Goal: Information Seeking & Learning: Learn about a topic

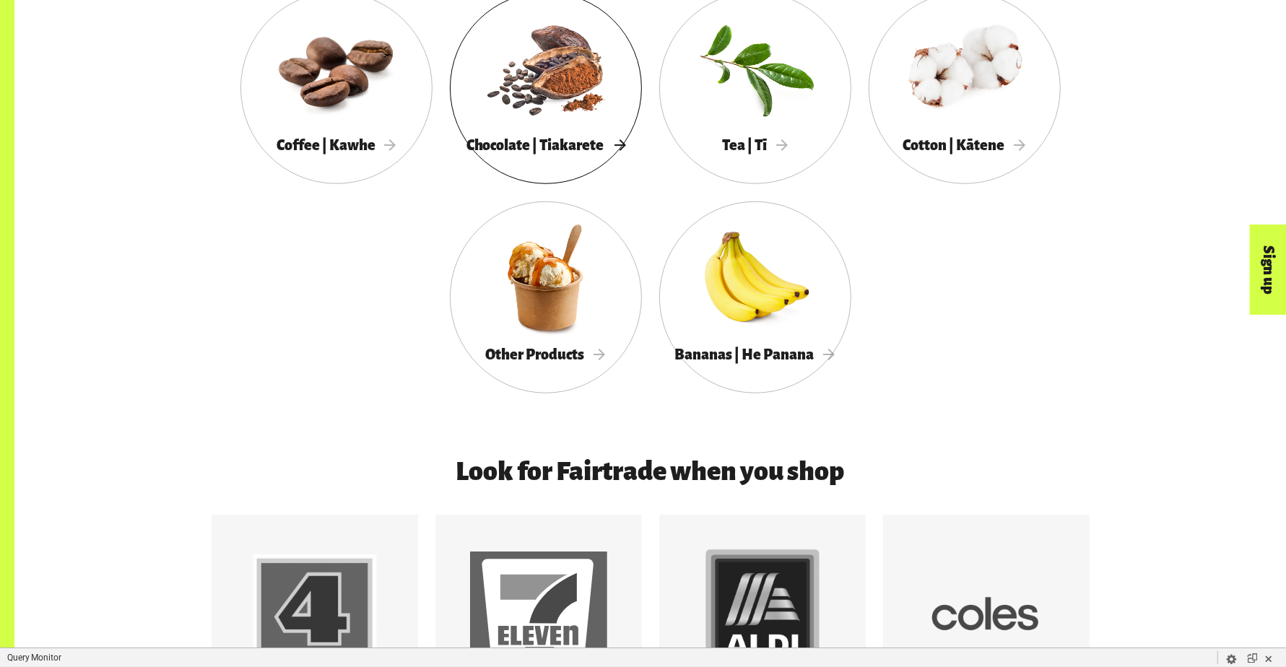
click at [558, 123] on div at bounding box center [546, 68] width 192 height 125
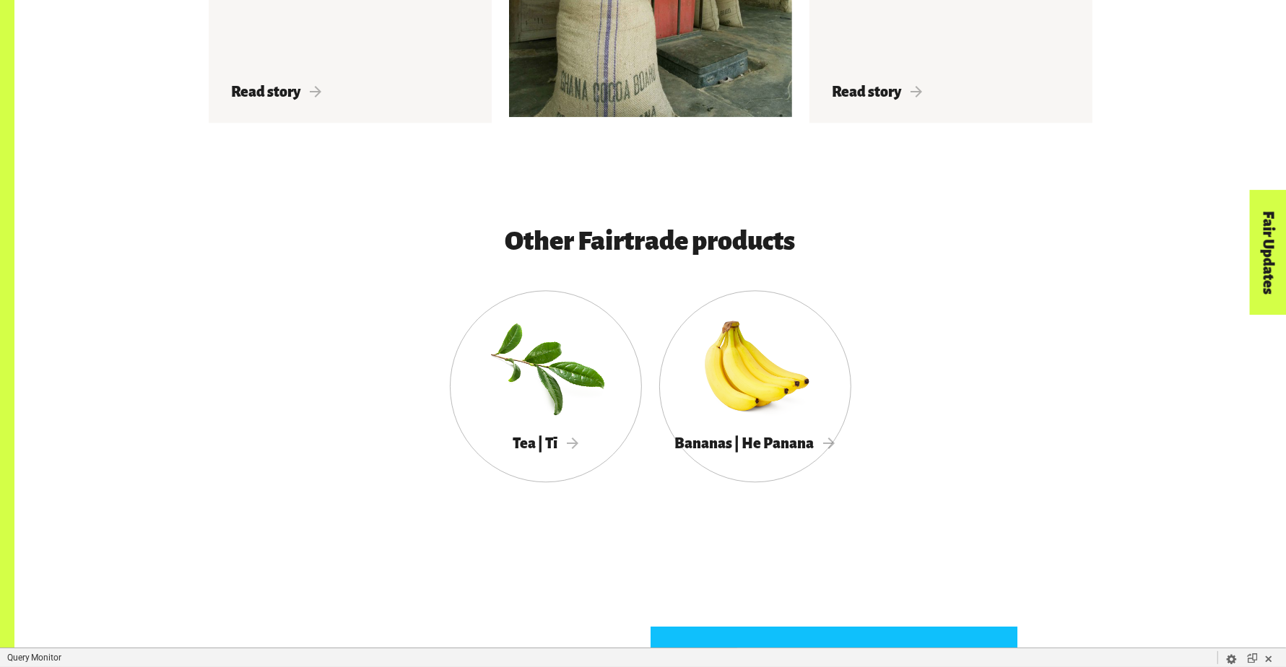
scroll to position [3571, 0]
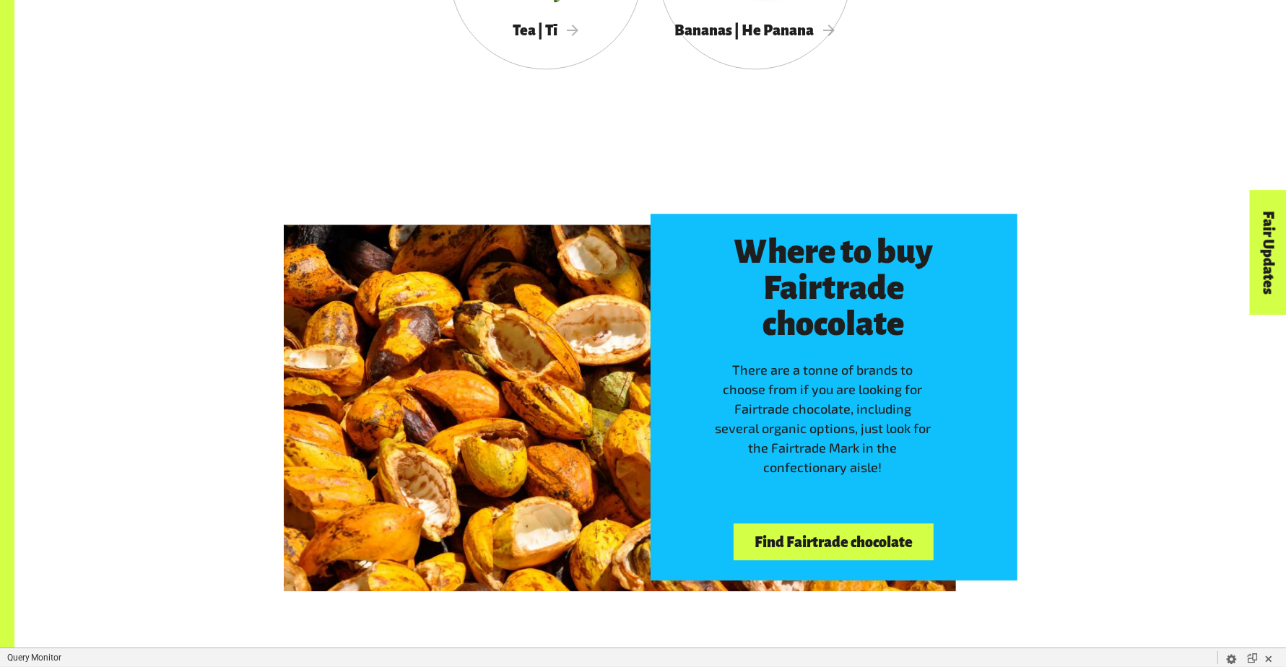
click at [839, 532] on link "Find Fairtrade chocolate" at bounding box center [832, 541] width 199 height 37
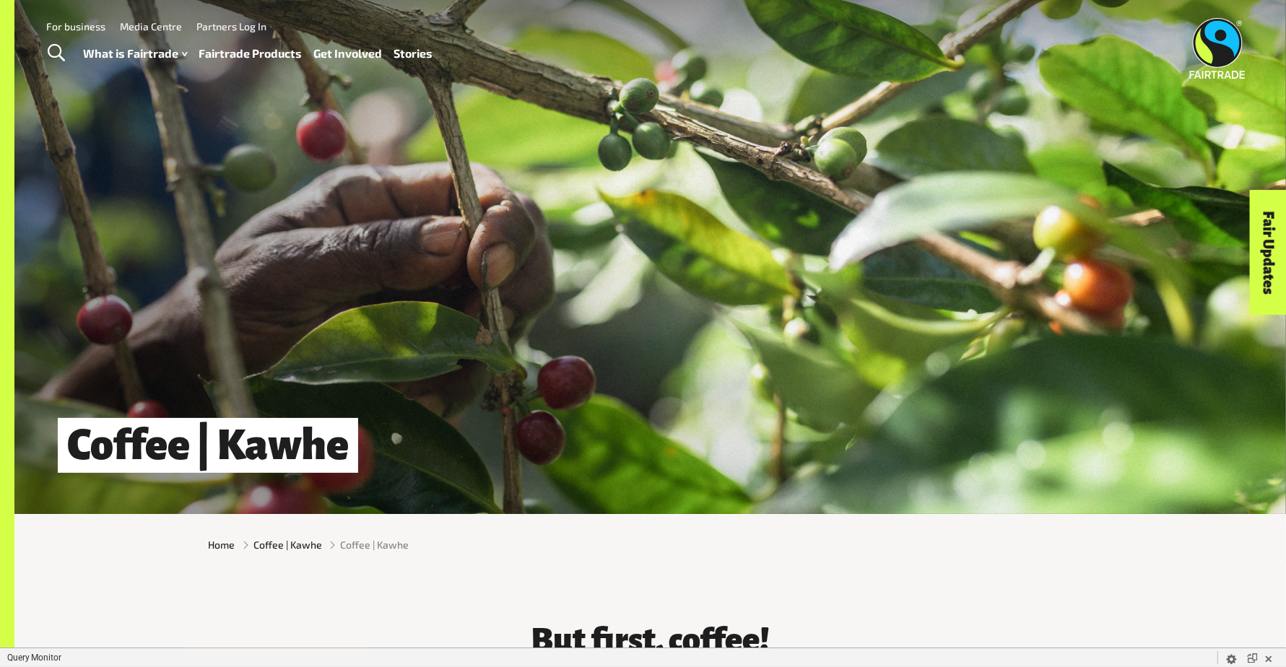
click at [277, 51] on link "Fairtrade Products" at bounding box center [250, 53] width 103 height 21
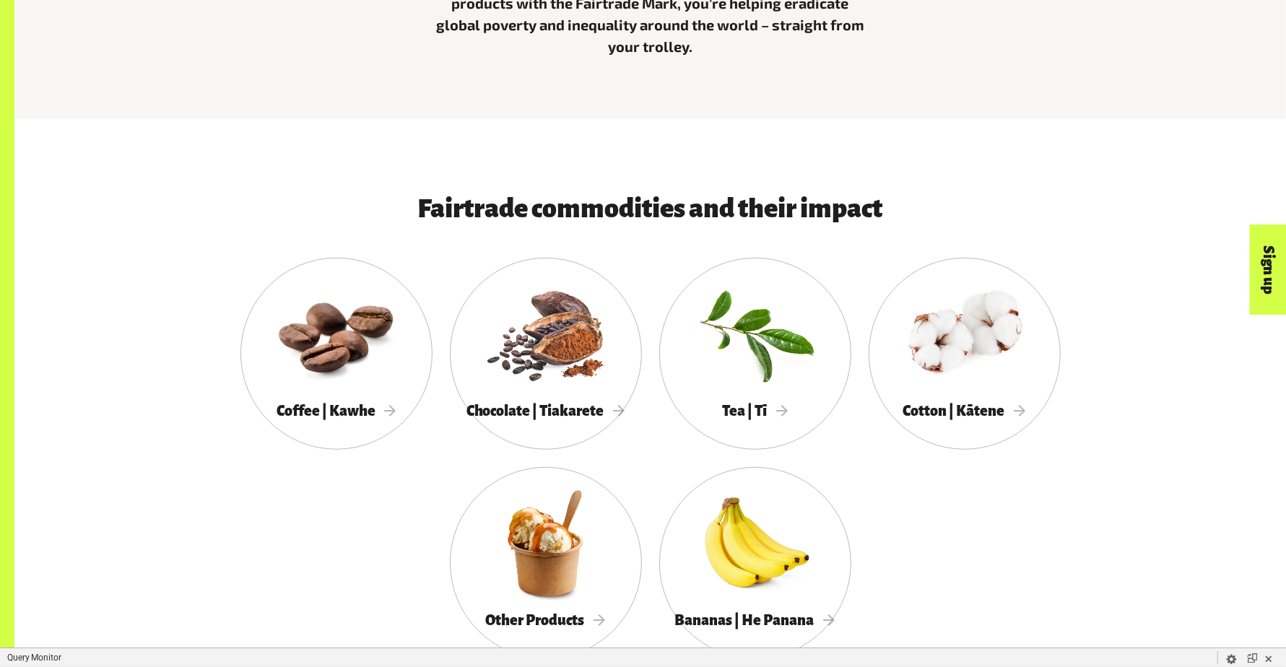
scroll to position [784, 0]
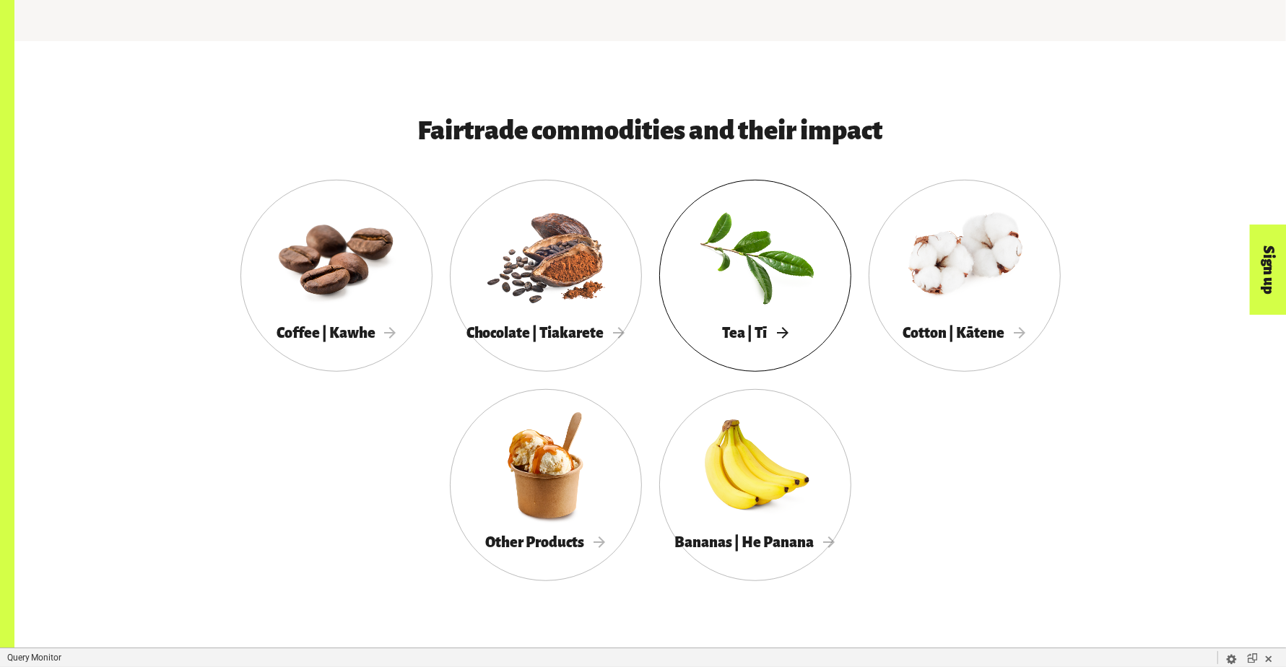
click at [759, 209] on div at bounding box center [755, 255] width 192 height 125
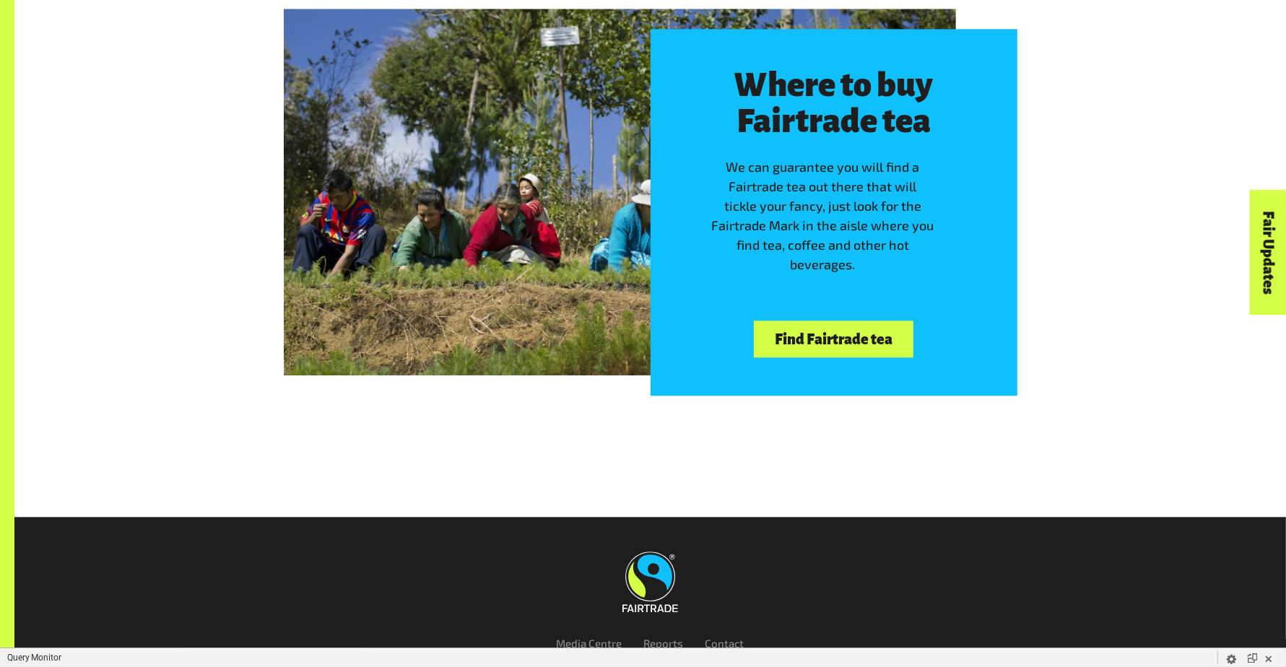
scroll to position [3027, 0]
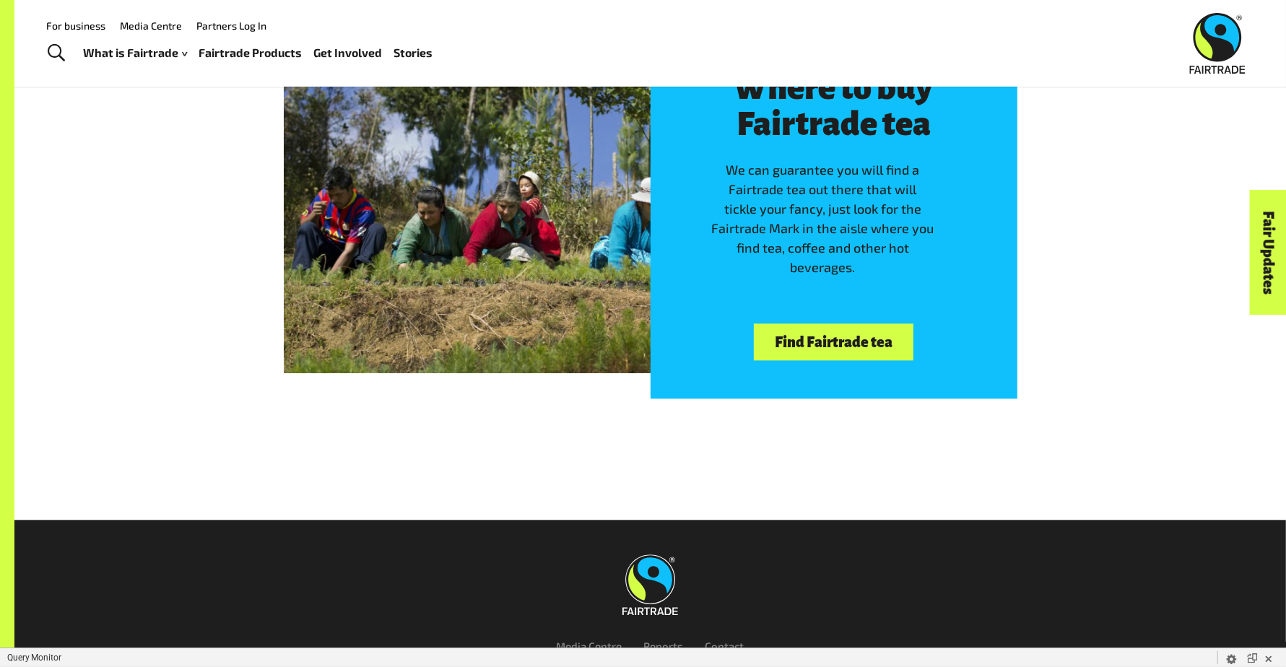
click at [796, 326] on link "Find Fairtrade tea" at bounding box center [833, 341] width 159 height 37
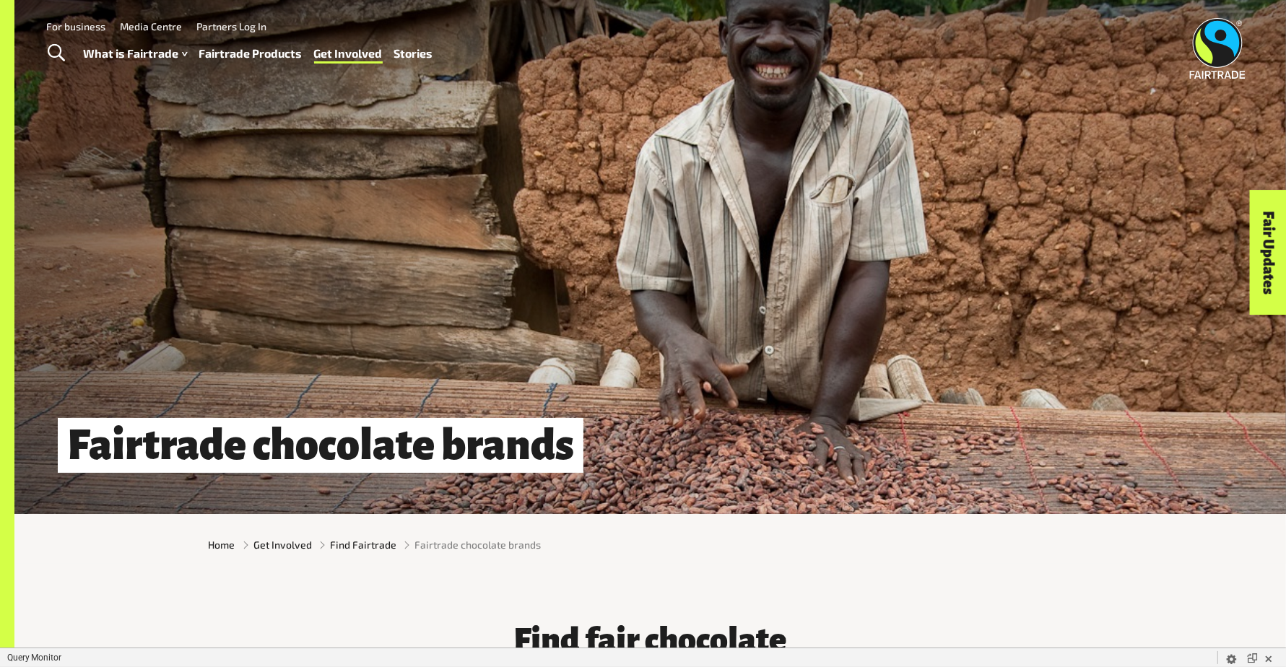
click at [254, 56] on link "Fairtrade Products" at bounding box center [250, 53] width 103 height 21
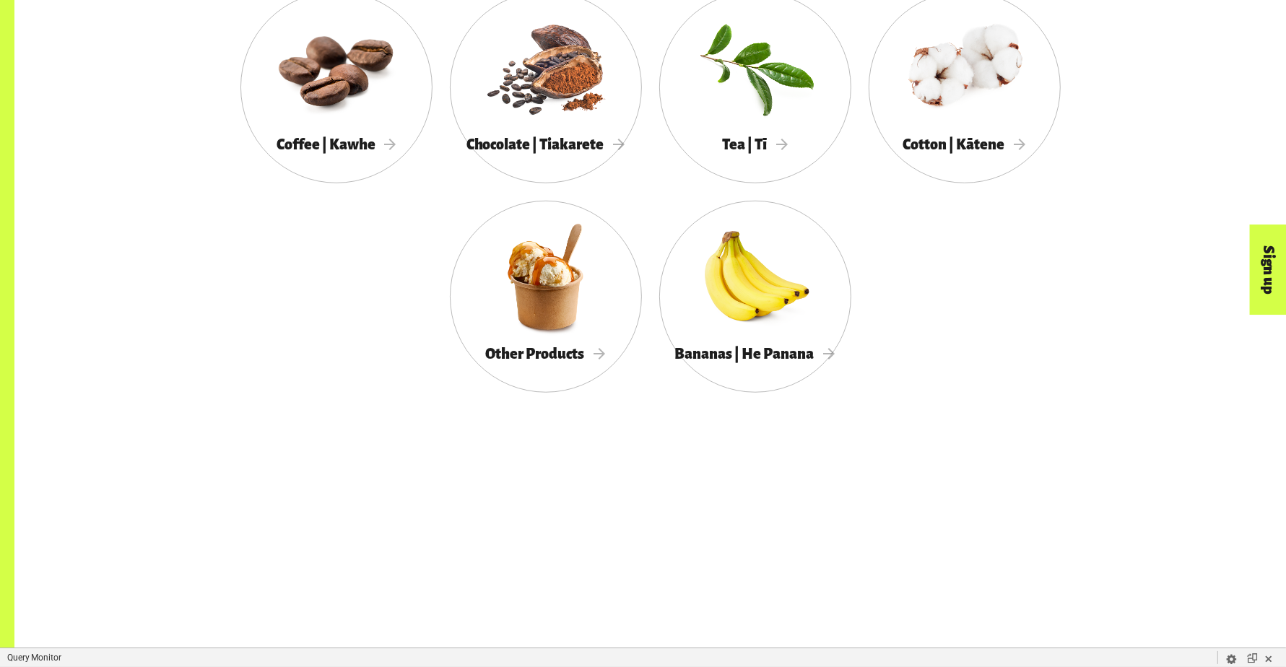
scroll to position [1006, 0]
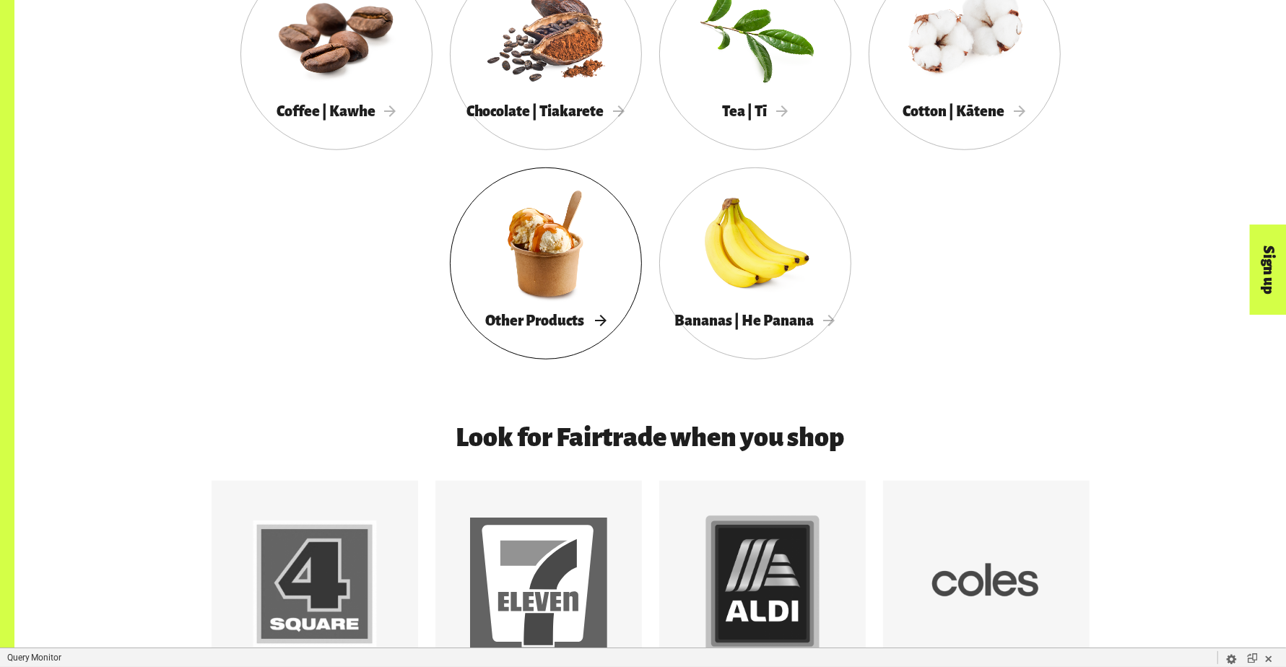
click at [561, 308] on div "Other Products" at bounding box center [546, 321] width 192 height 30
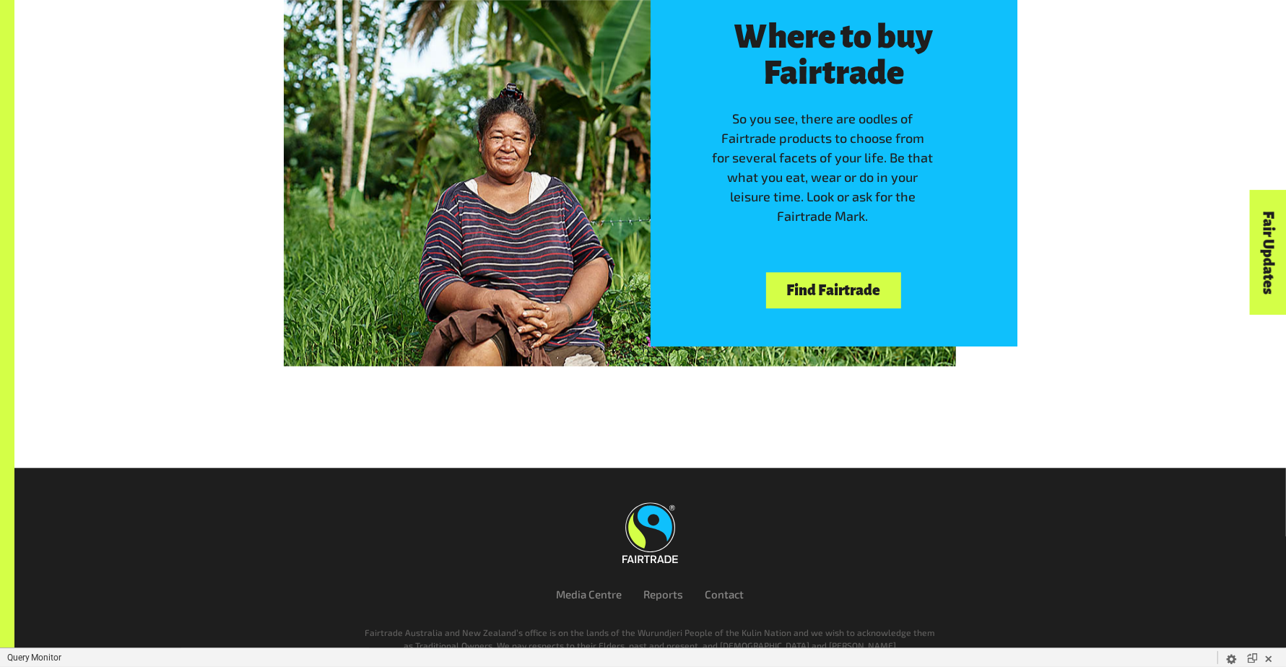
scroll to position [3360, 0]
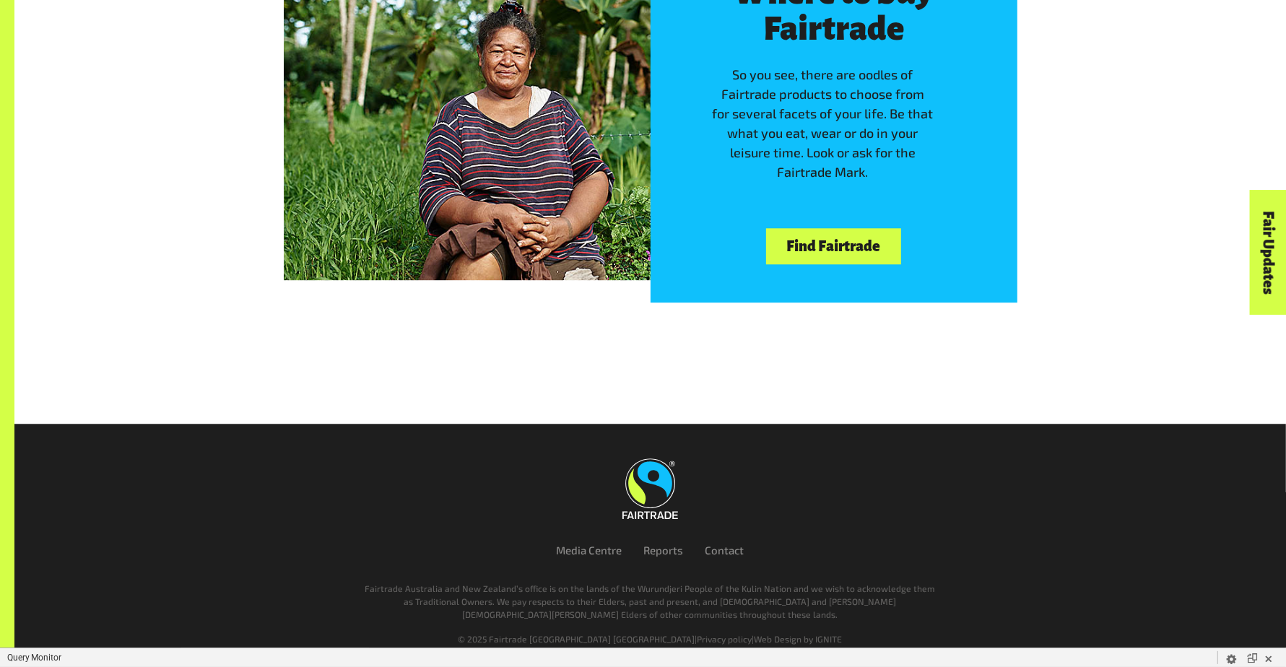
click at [821, 248] on link "Find Fairtrade" at bounding box center [833, 246] width 135 height 37
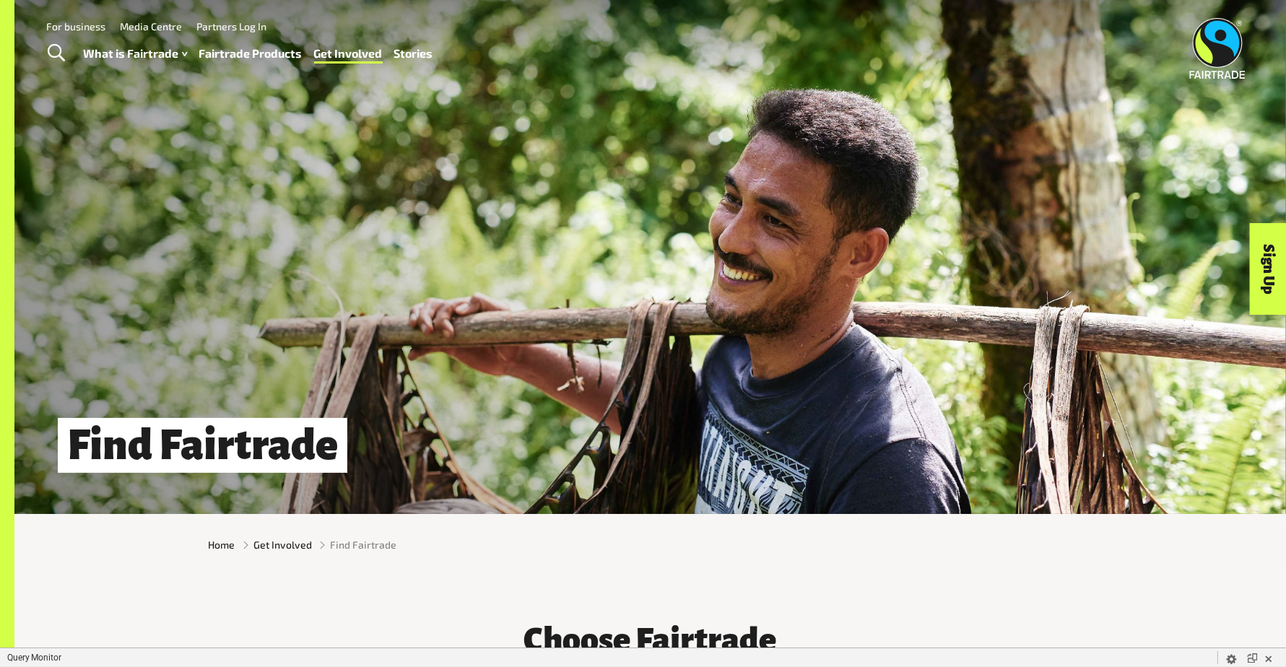
click at [255, 56] on link "Fairtrade Products" at bounding box center [250, 53] width 103 height 21
click at [250, 41] on div "What is Fairtrade How Fairtrade works Where Fairtrade works Fast facts Who we a…" at bounding box center [264, 53] width 361 height 36
click at [250, 48] on link "Fairtrade Products" at bounding box center [250, 53] width 103 height 21
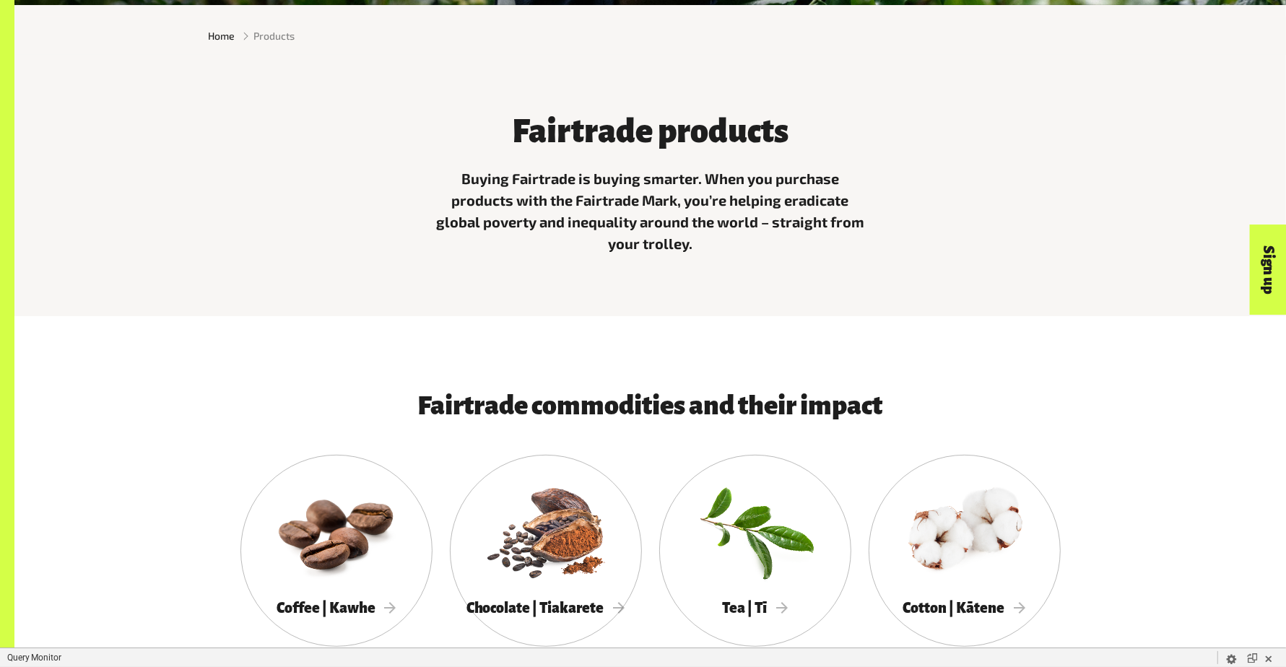
scroll to position [806, 0]
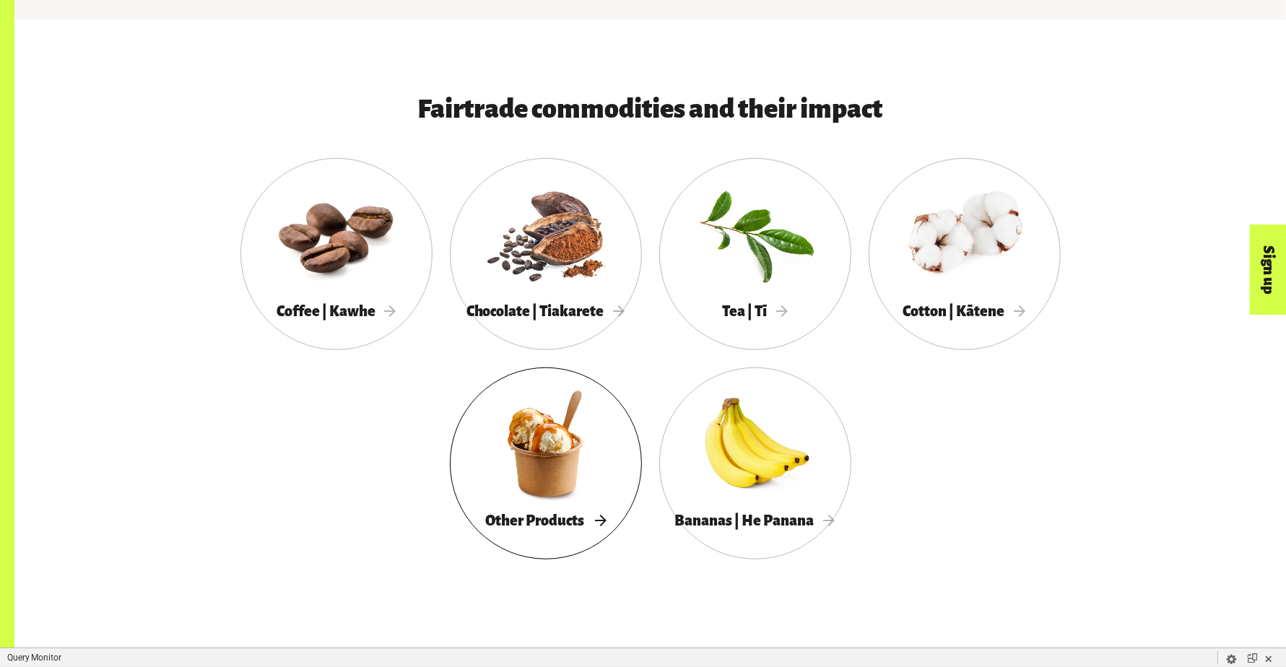
click at [523, 450] on div at bounding box center [546, 443] width 192 height 125
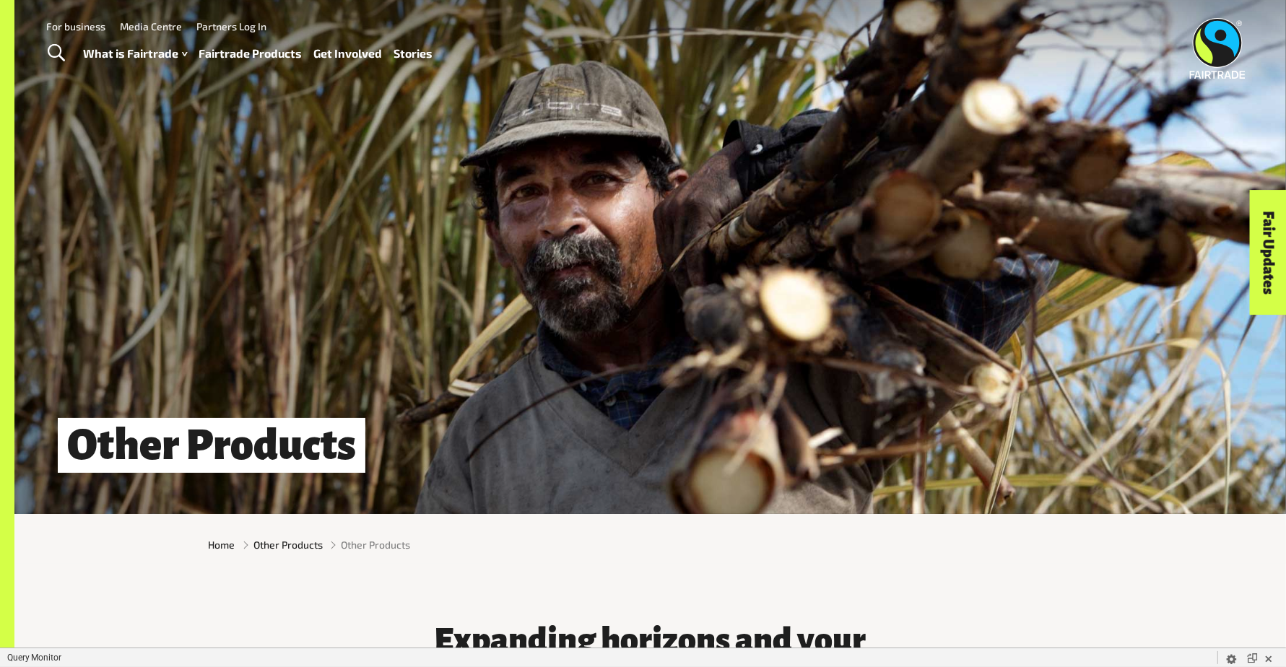
click at [243, 59] on link "Fairtrade Products" at bounding box center [250, 53] width 103 height 21
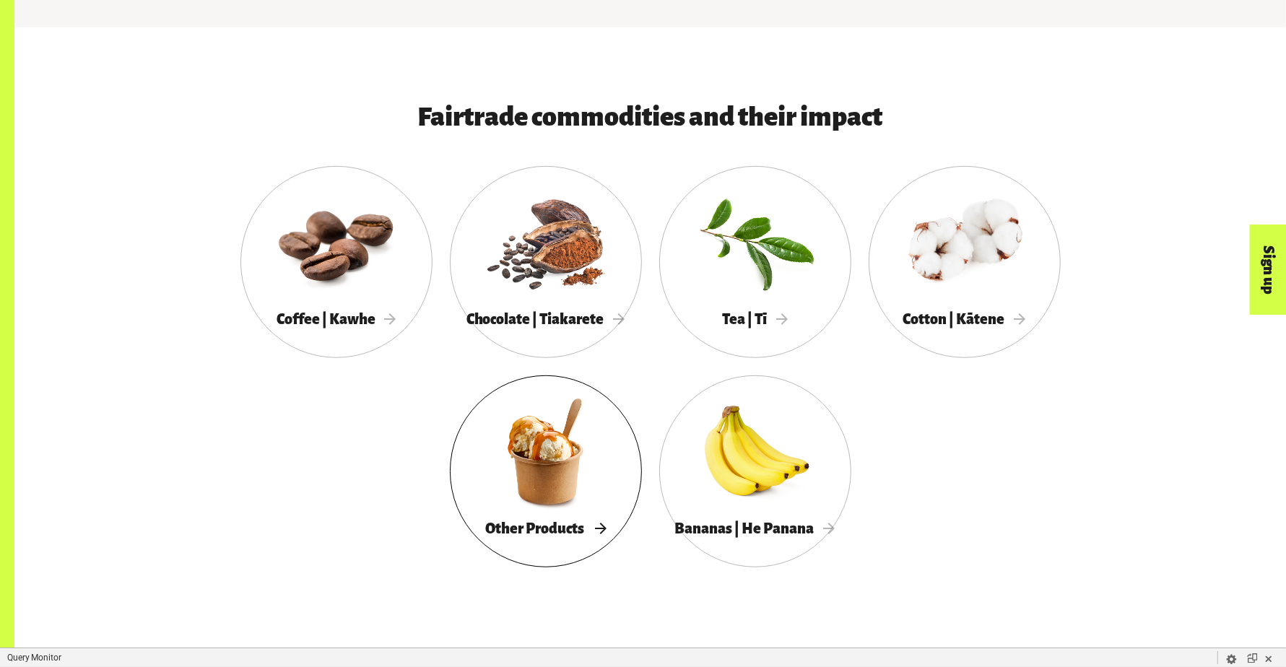
scroll to position [738, 0]
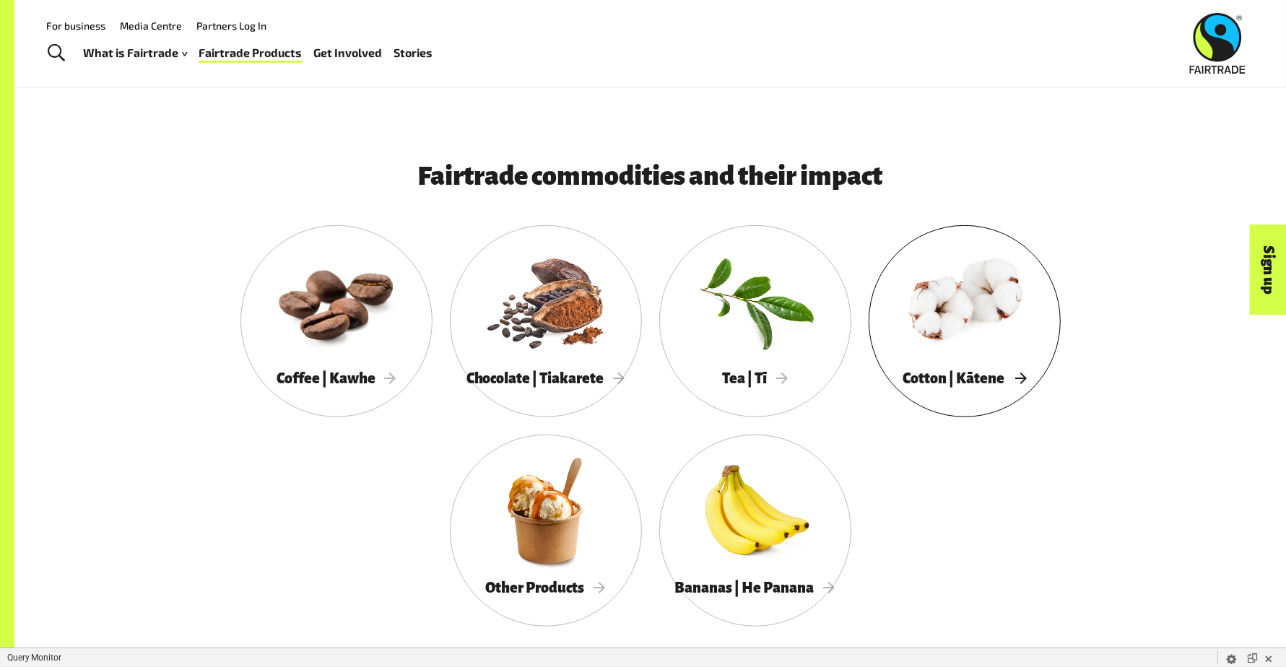
click at [945, 341] on div at bounding box center [964, 301] width 192 height 125
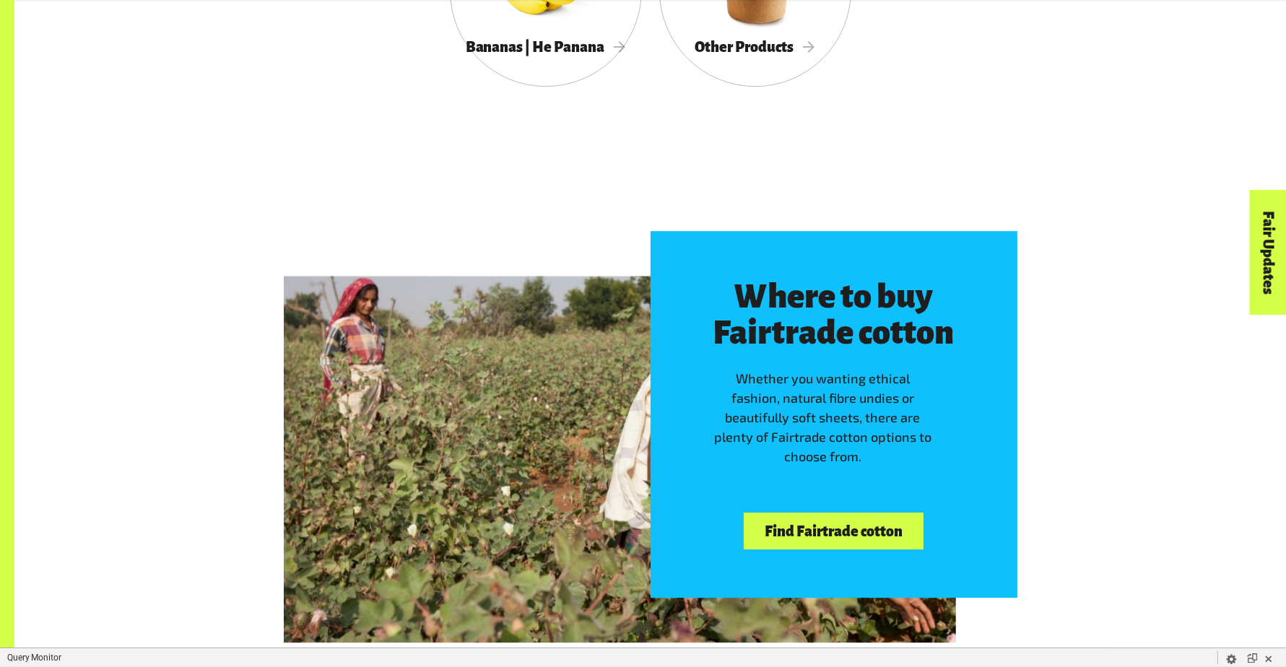
scroll to position [4153, 0]
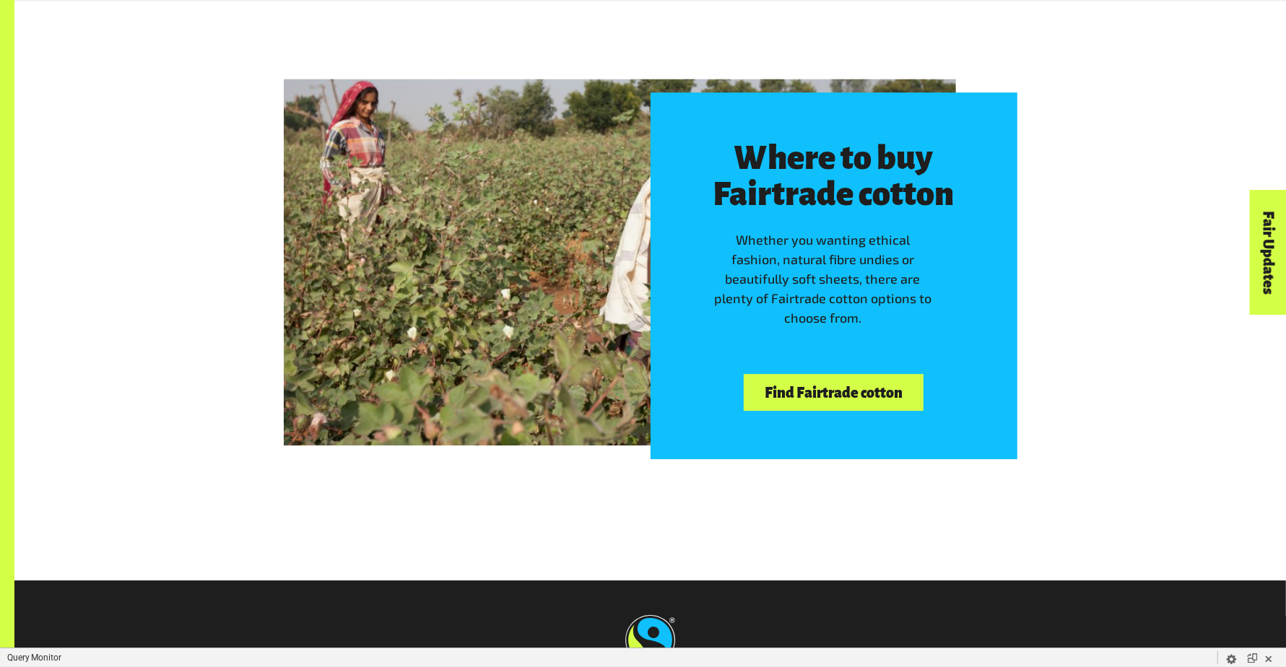
click at [797, 395] on link "Find Fairtrade cotton" at bounding box center [833, 392] width 179 height 37
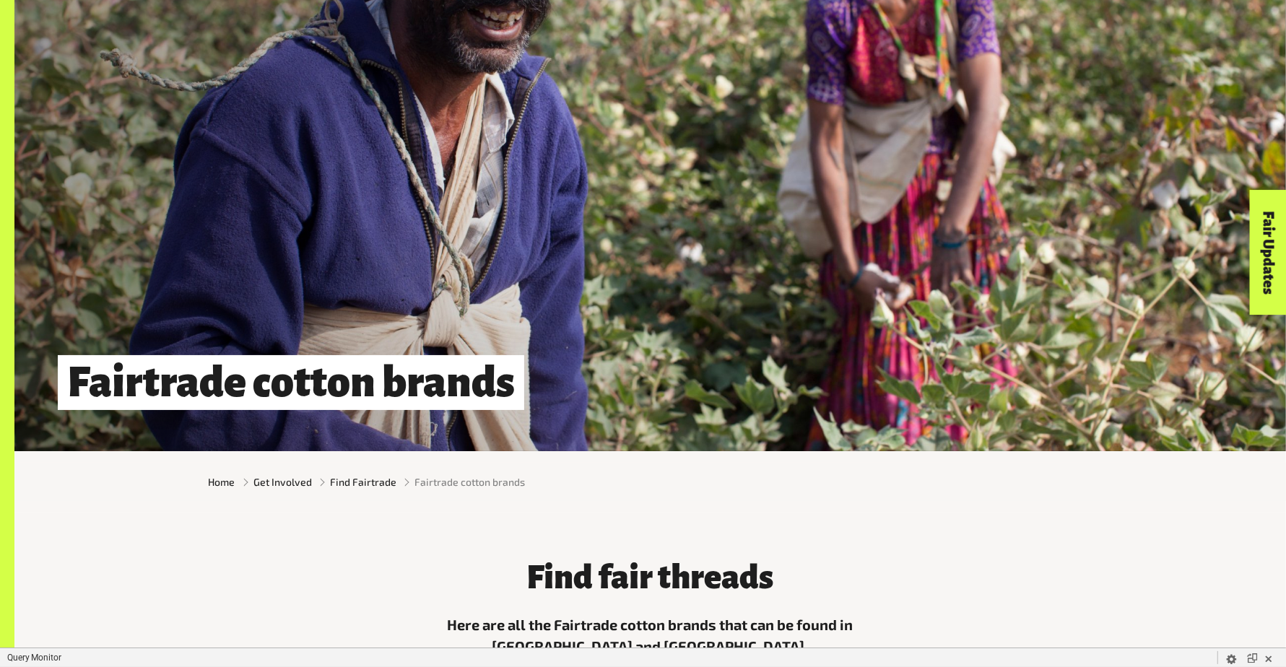
scroll to position [482, 0]
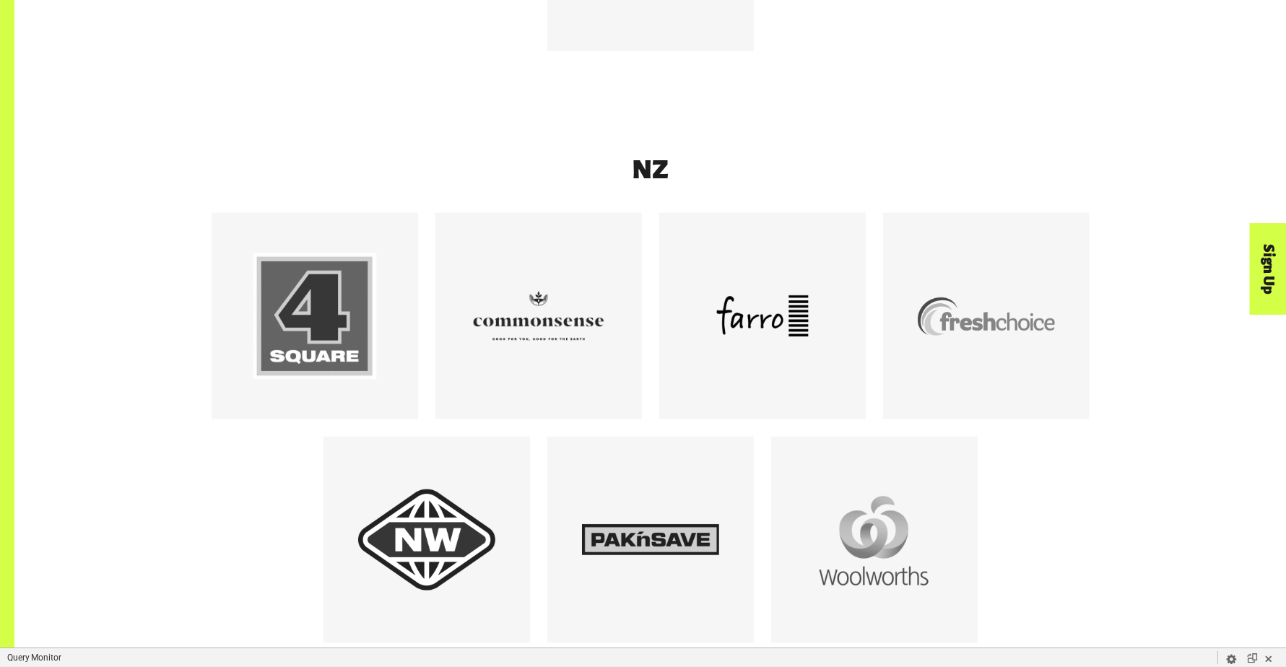
scroll to position [1451, 0]
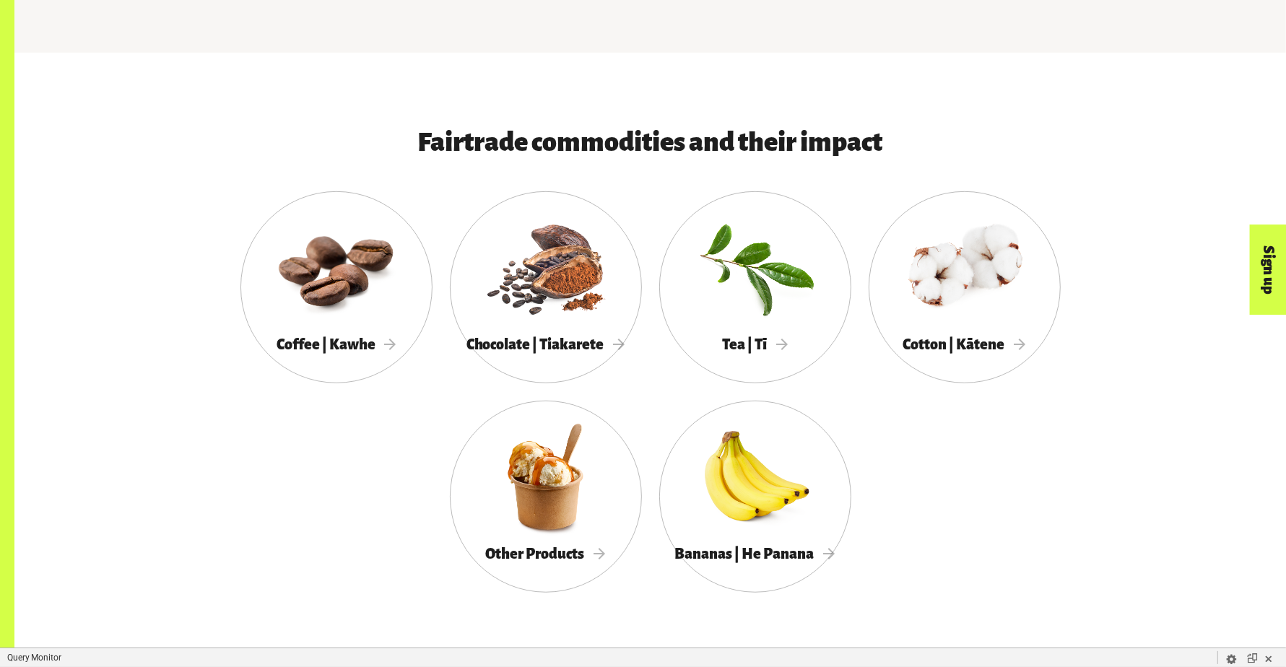
scroll to position [901, 0]
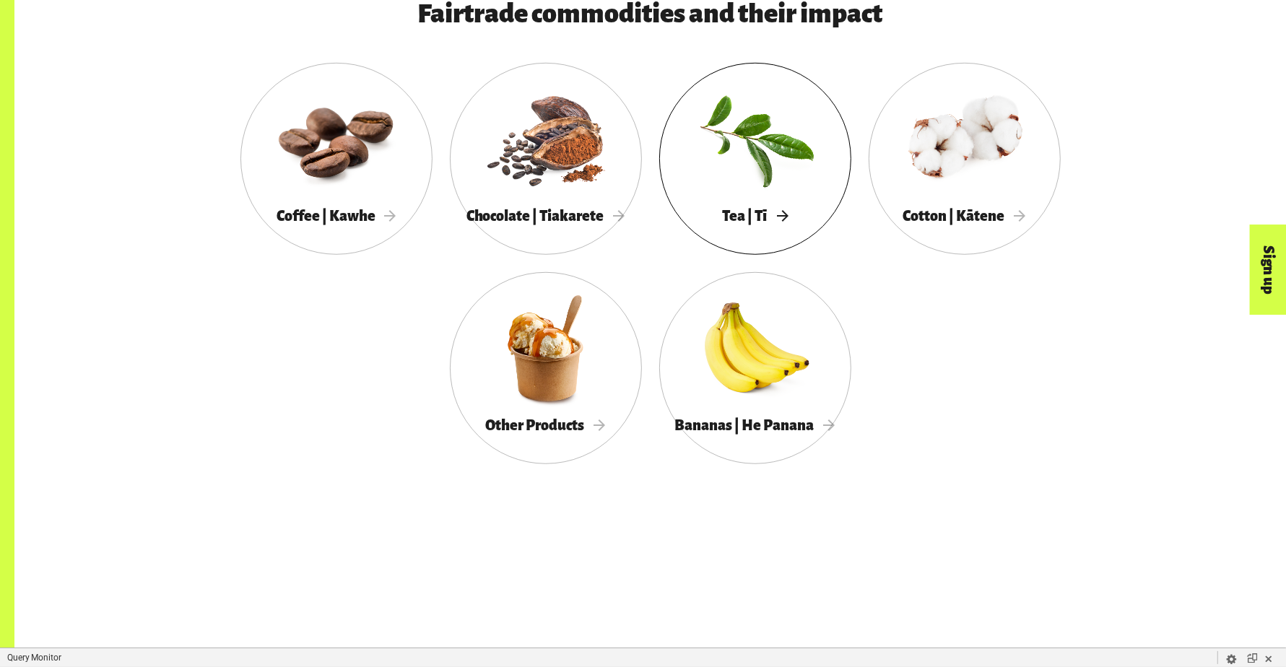
click at [725, 178] on div at bounding box center [755, 139] width 192 height 125
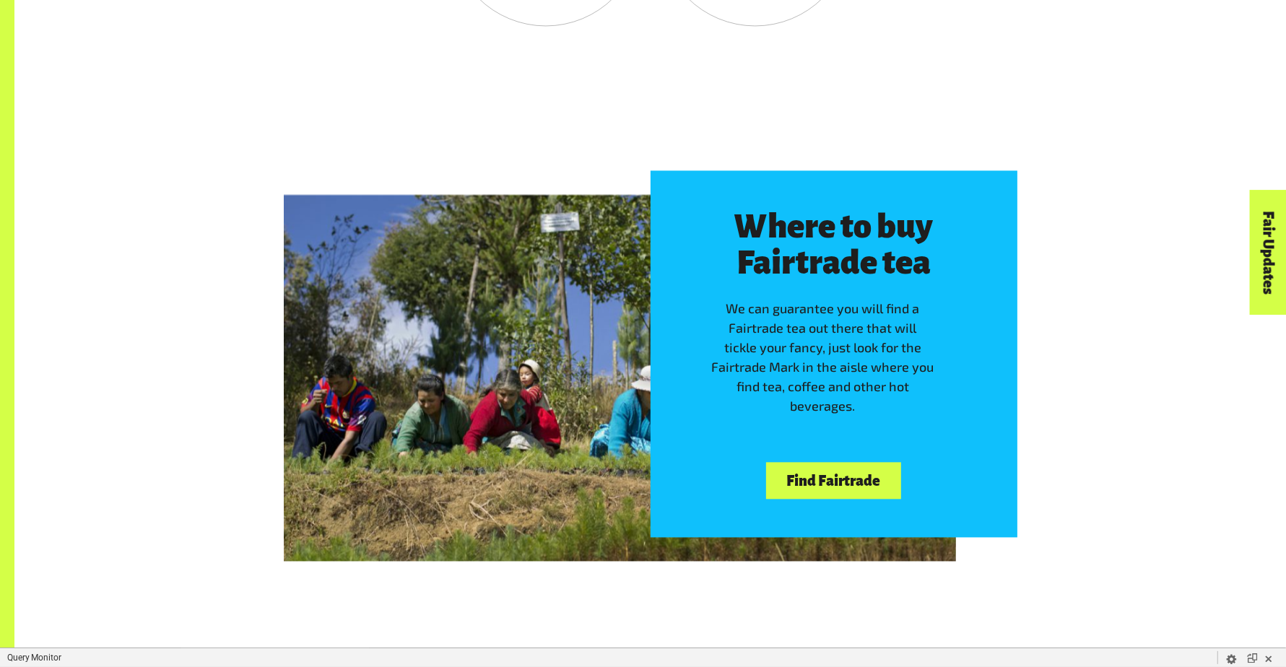
scroll to position [3054, 0]
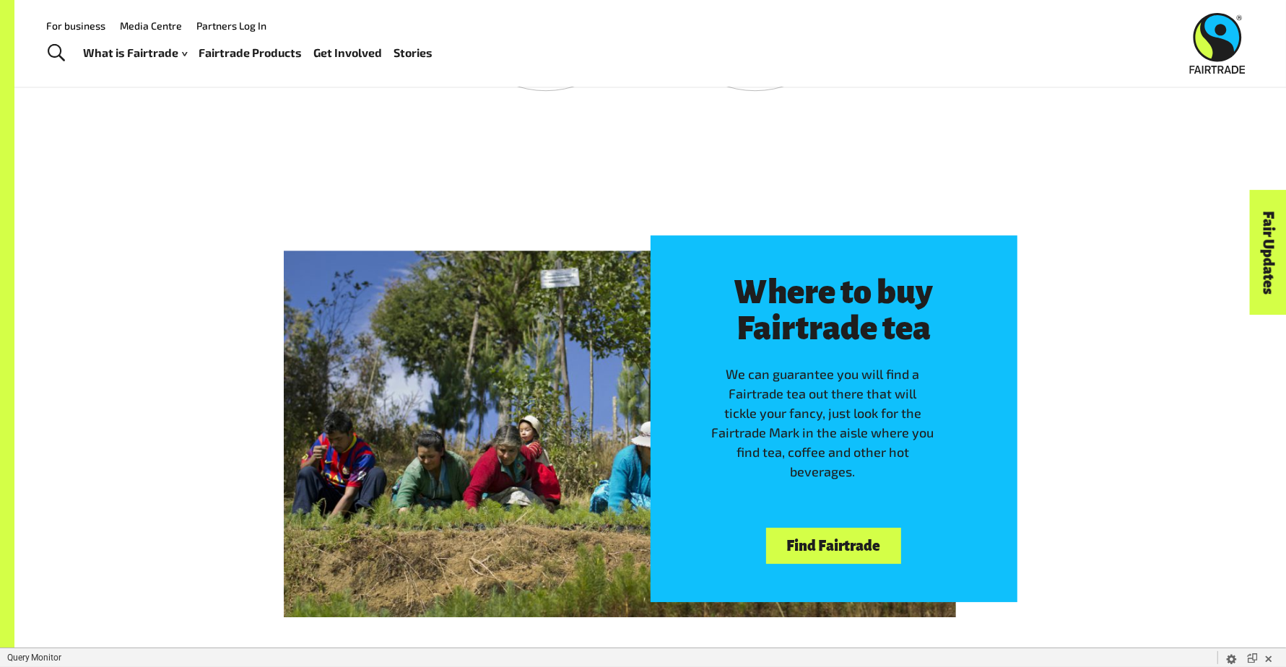
click at [850, 531] on link "Find Fairtrade" at bounding box center [833, 546] width 135 height 37
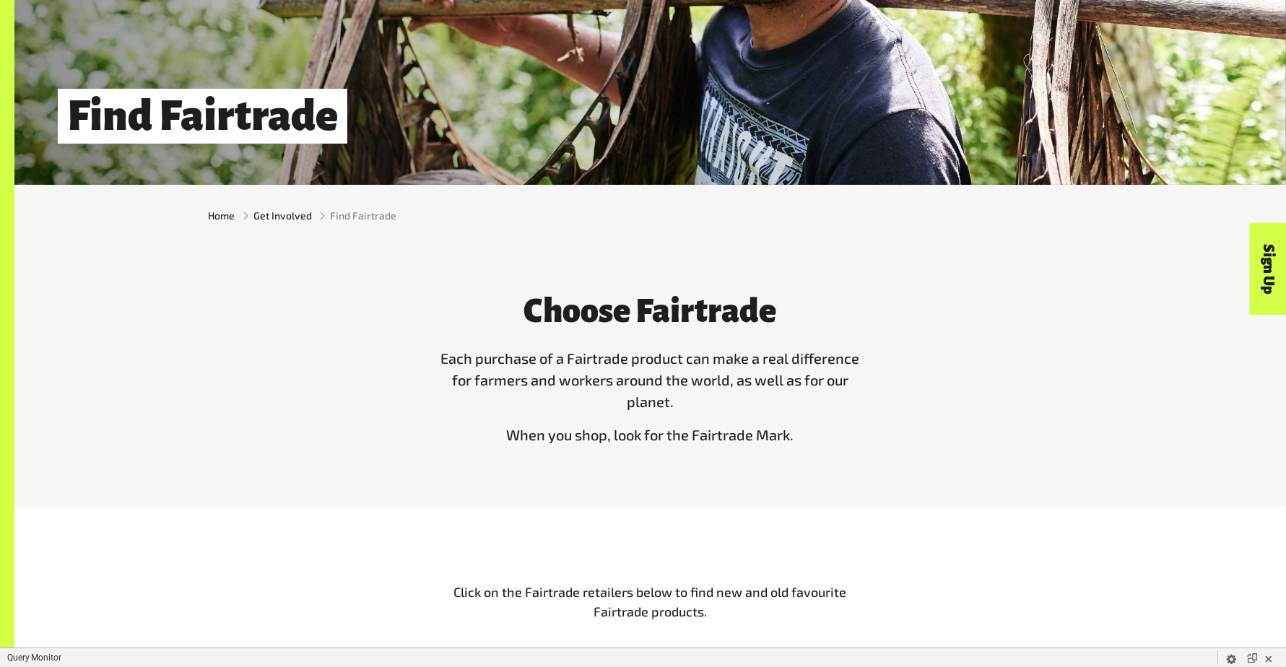
scroll to position [978, 0]
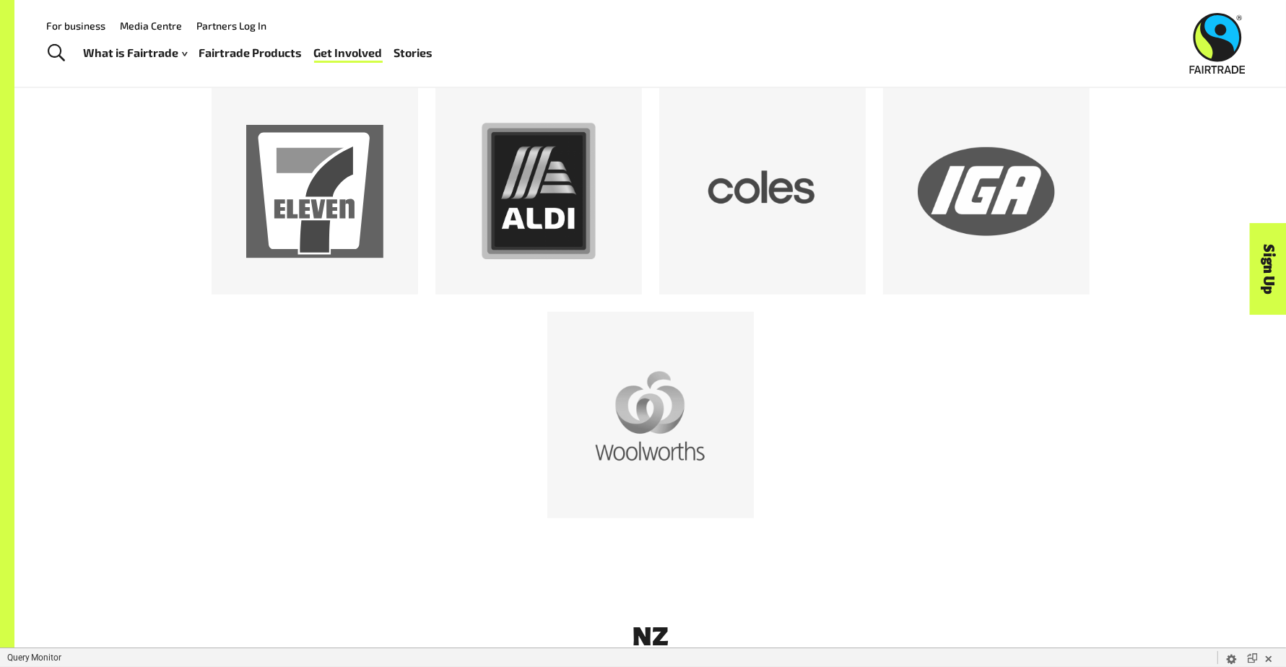
click at [267, 64] on div "What is Fairtrade How Fairtrade works Where Fairtrade works Fast facts Who we a…" at bounding box center [264, 53] width 361 height 36
click at [267, 58] on link "Fairtrade Products" at bounding box center [250, 53] width 103 height 21
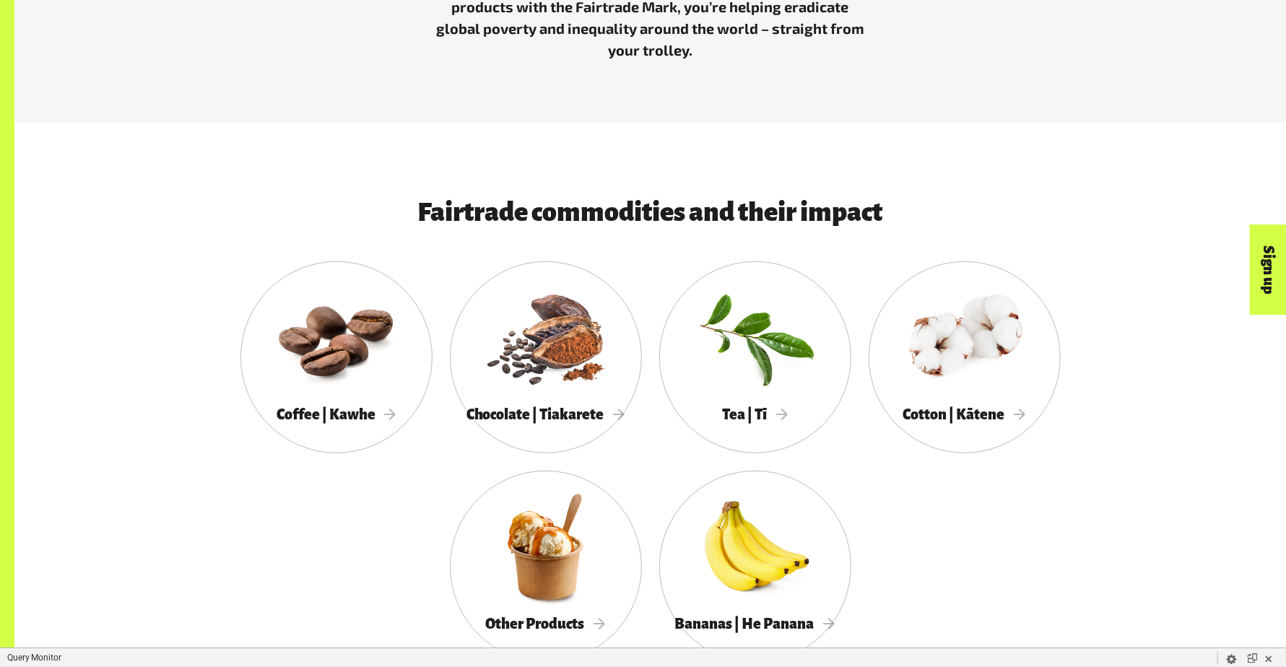
scroll to position [897, 0]
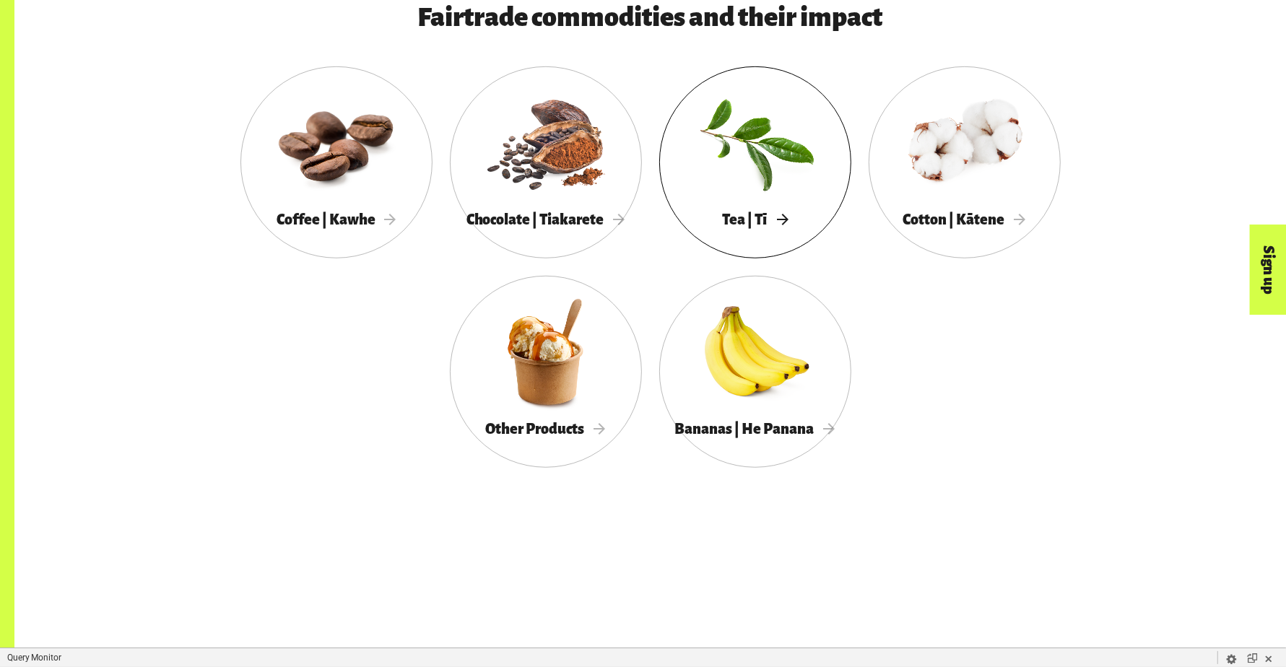
click at [788, 179] on div at bounding box center [755, 142] width 192 height 125
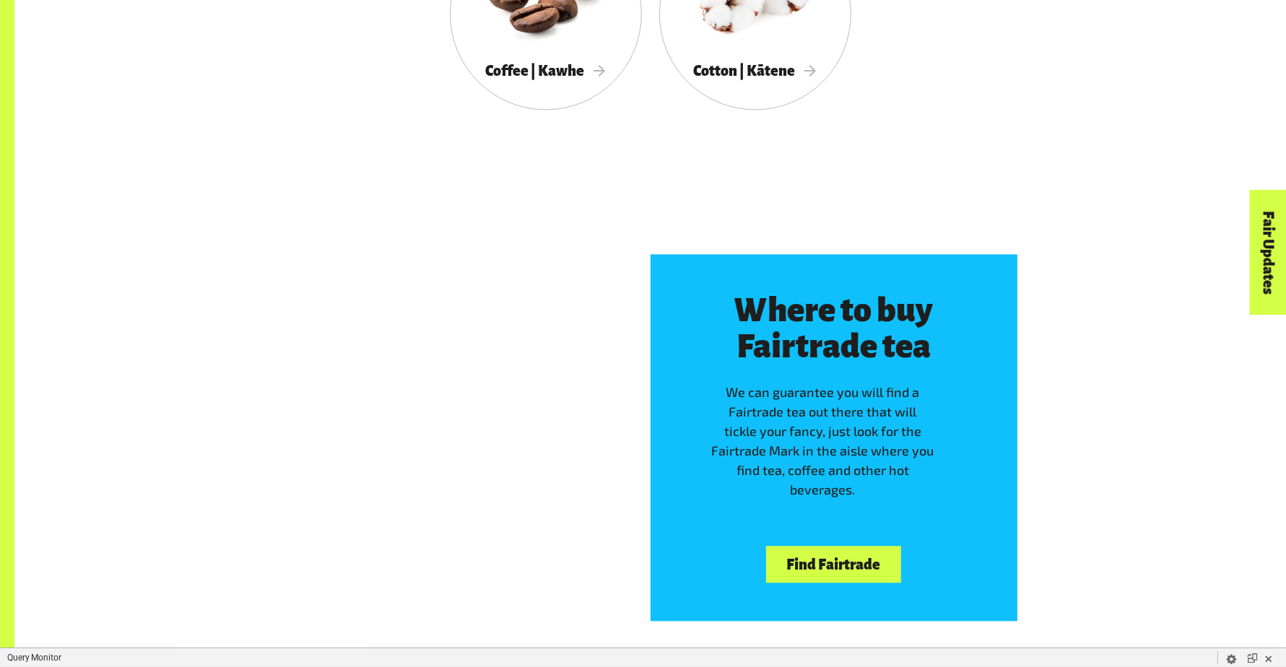
scroll to position [2805, 0]
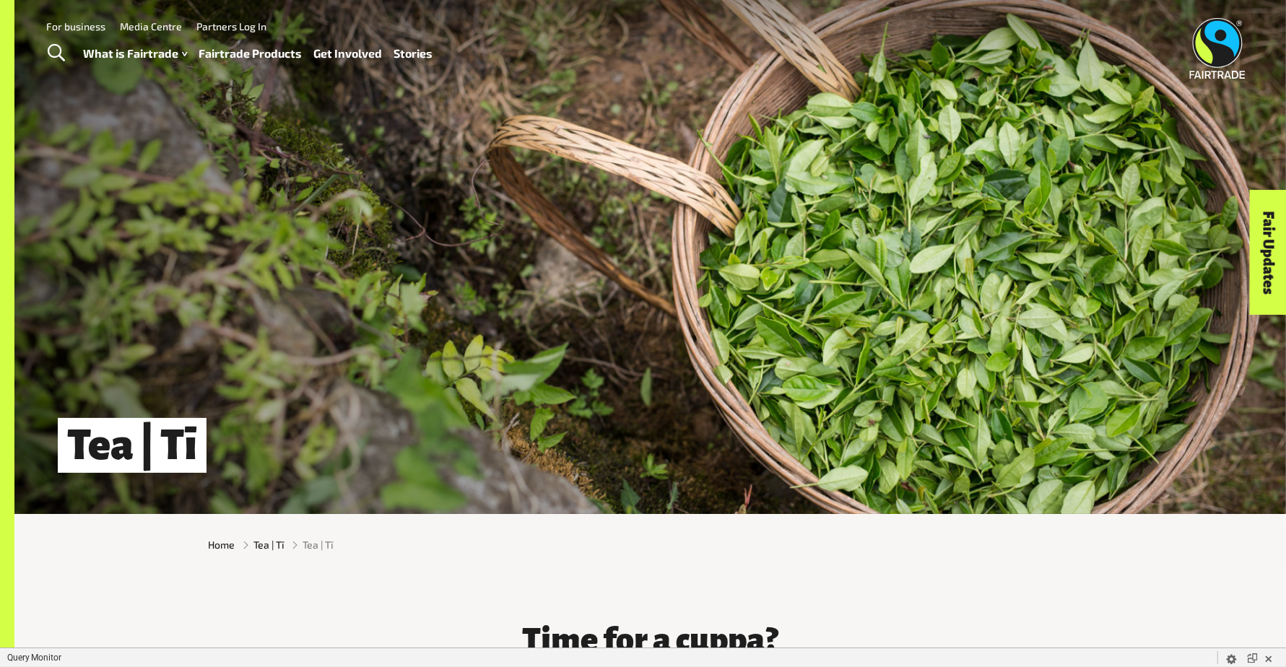
click at [246, 58] on link "Fairtrade Products" at bounding box center [250, 53] width 103 height 21
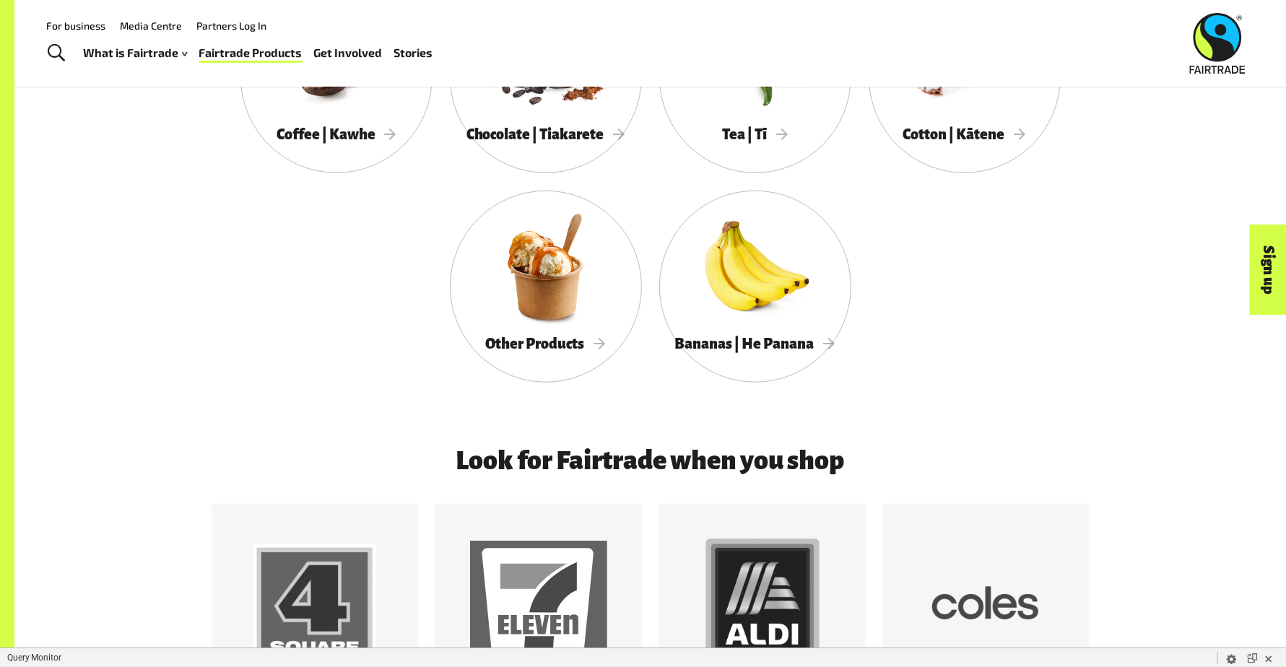
scroll to position [564, 0]
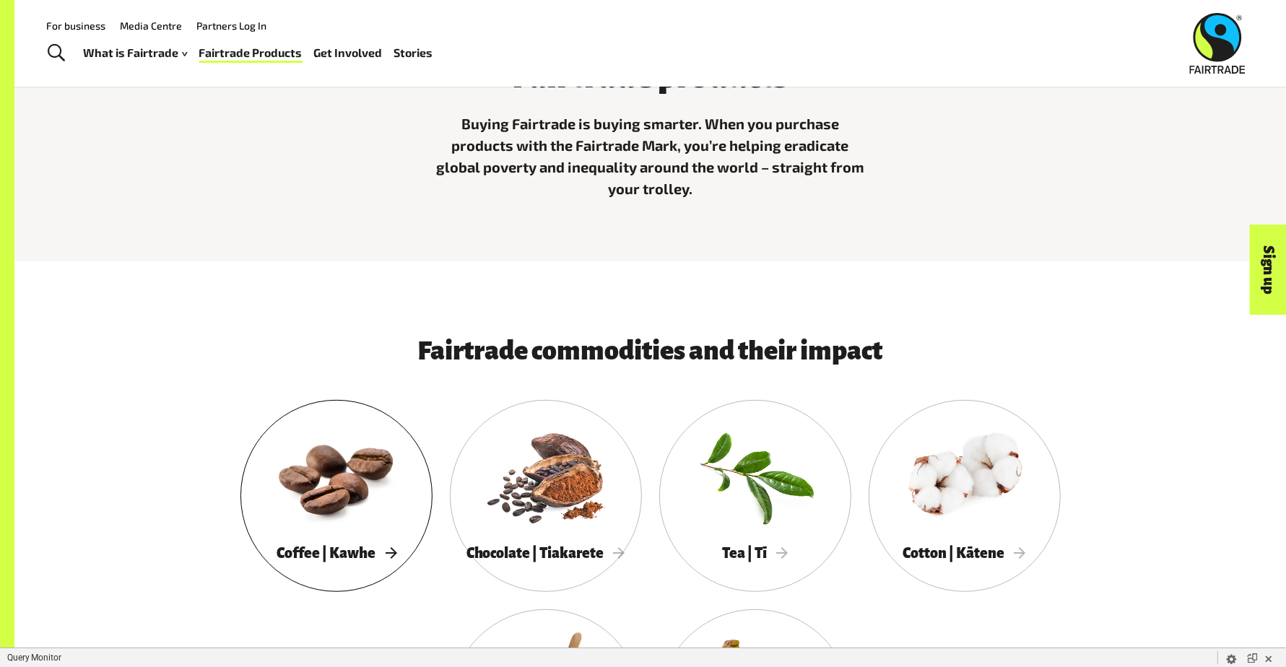
click at [330, 499] on div at bounding box center [336, 476] width 192 height 125
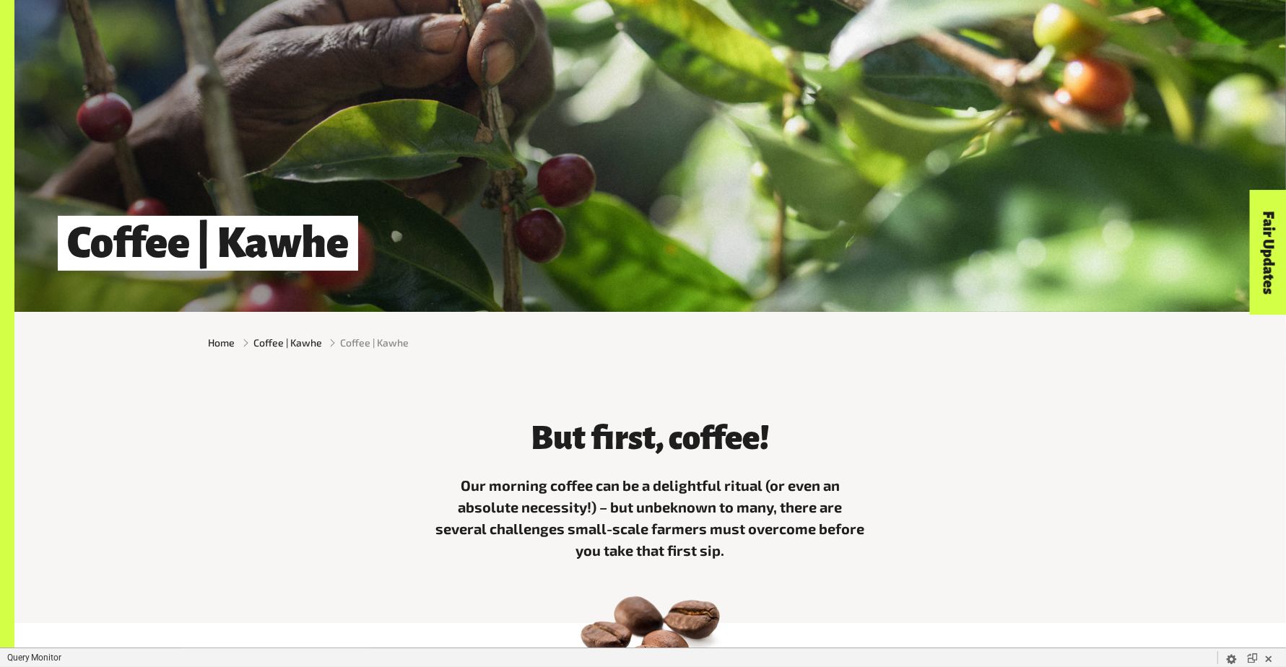
scroll to position [326, 0]
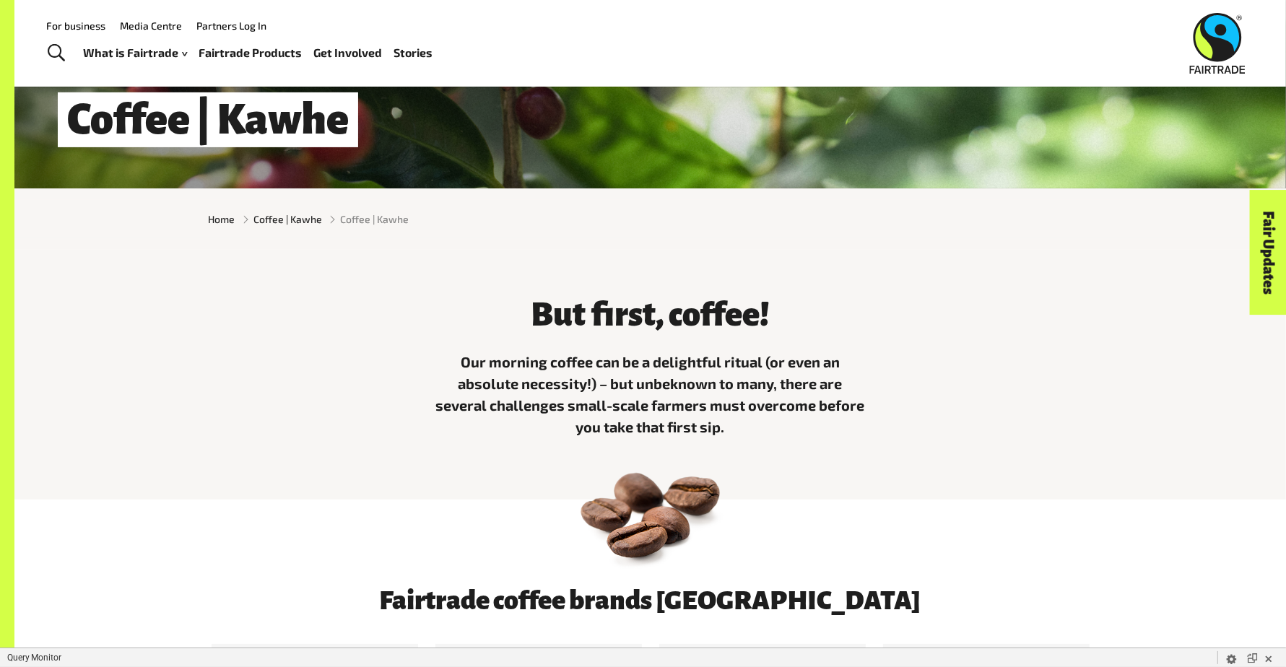
click at [269, 49] on link "Fairtrade Products" at bounding box center [250, 53] width 103 height 21
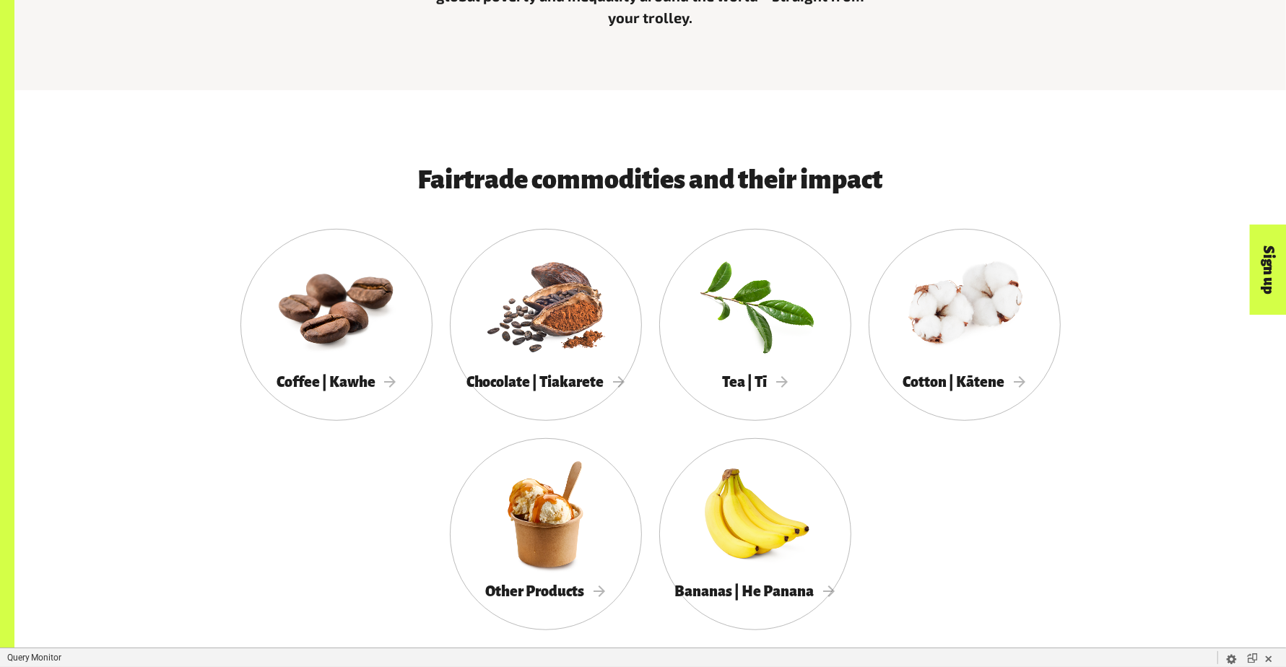
scroll to position [849, 0]
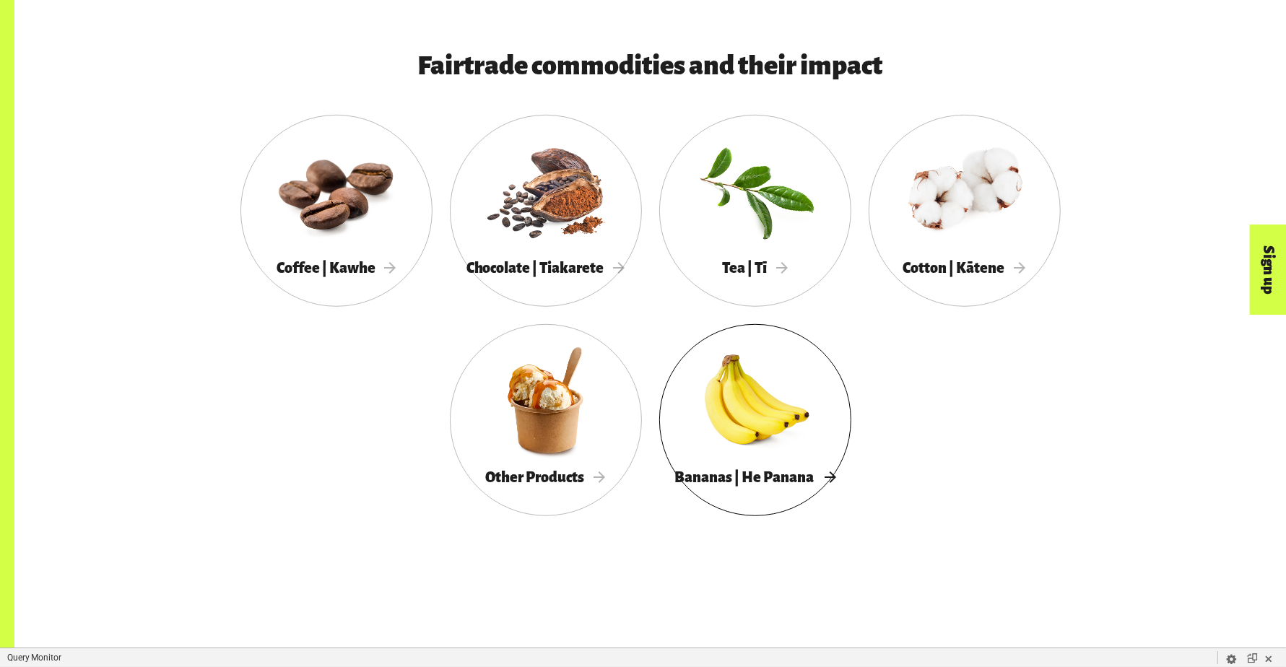
click at [793, 442] on div at bounding box center [755, 400] width 192 height 125
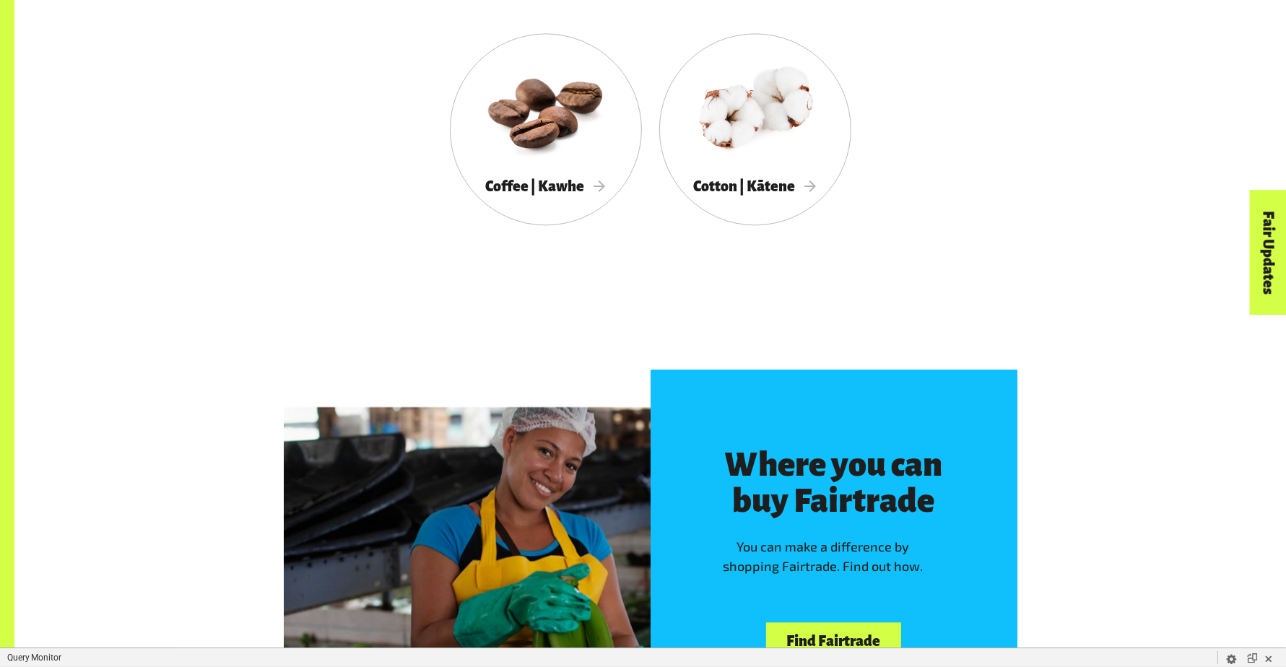
scroll to position [3408, 0]
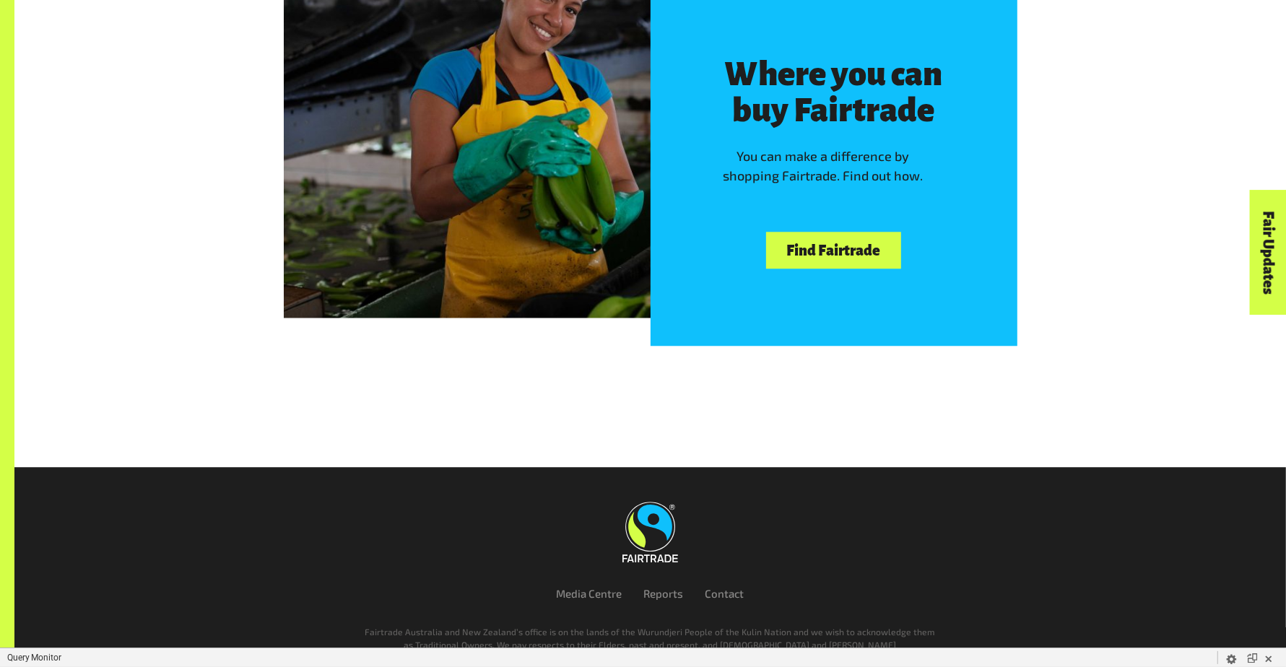
click at [807, 249] on link "Find Fairtrade" at bounding box center [833, 250] width 135 height 37
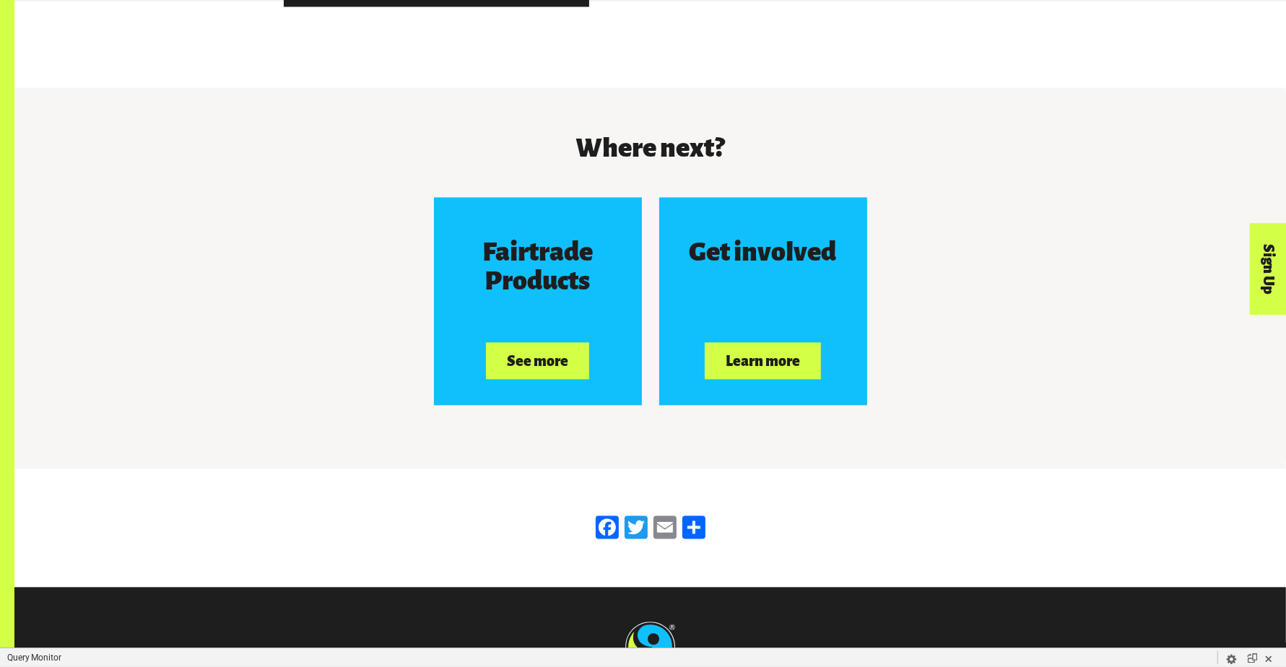
scroll to position [2823, 0]
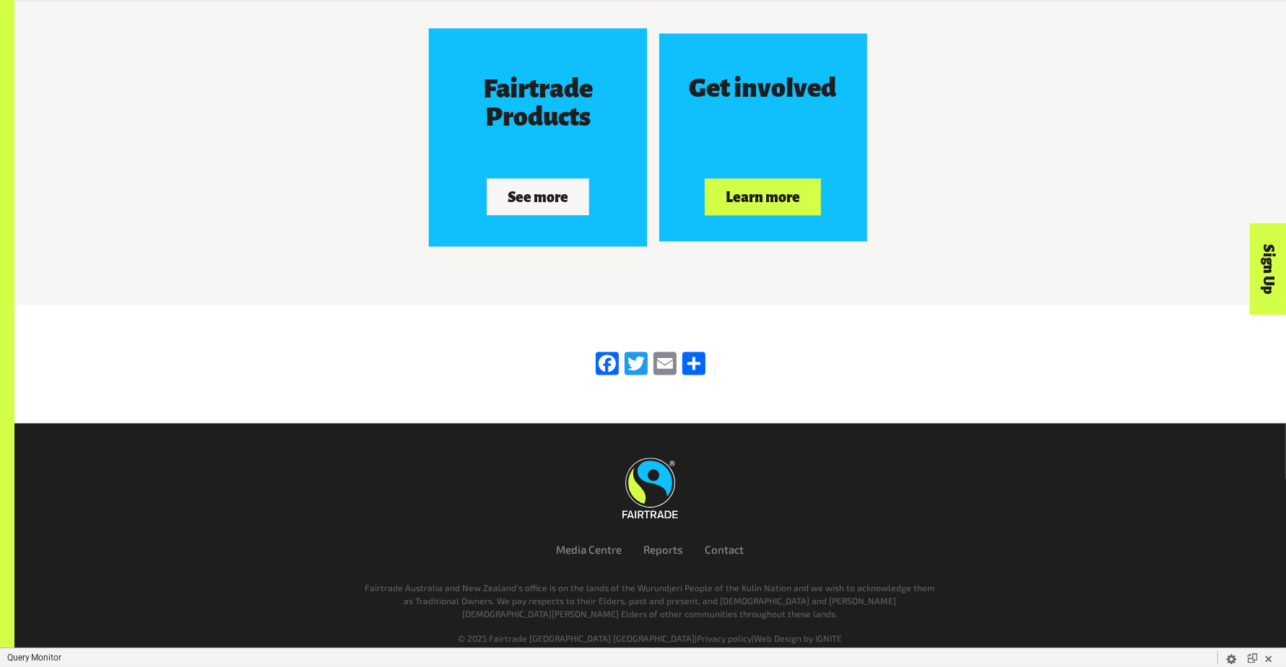
click at [546, 175] on div "Fairtrade Products See more" at bounding box center [537, 136] width 207 height 207
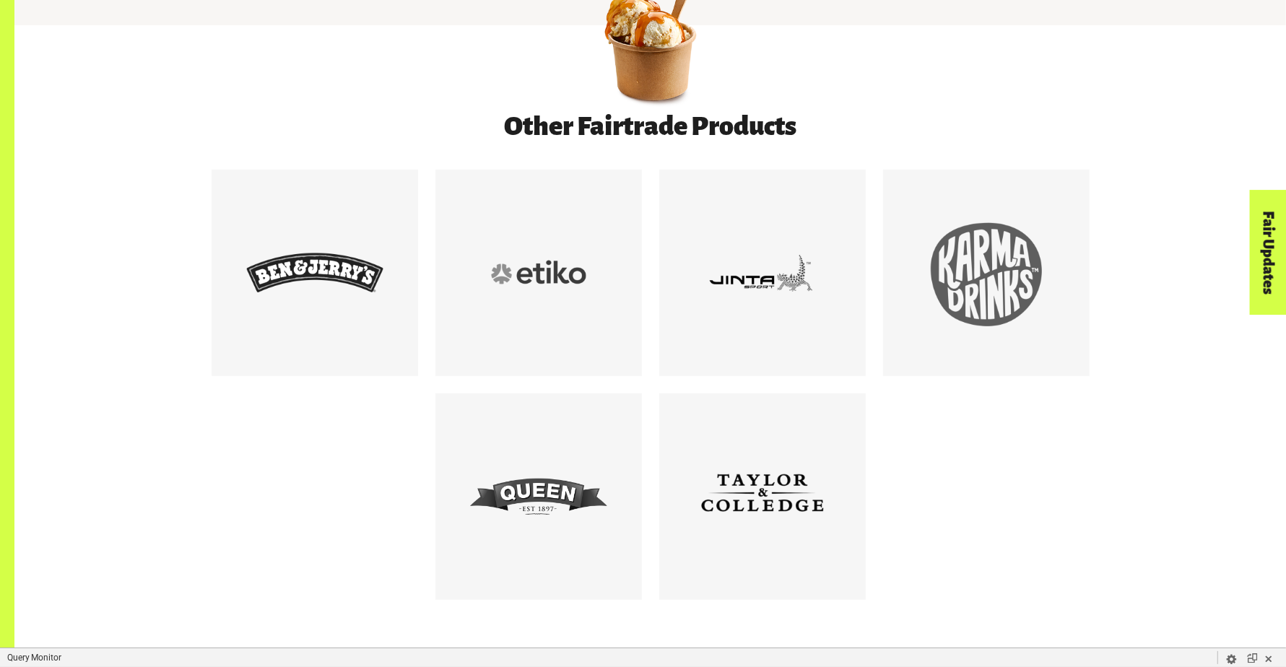
scroll to position [1416, 0]
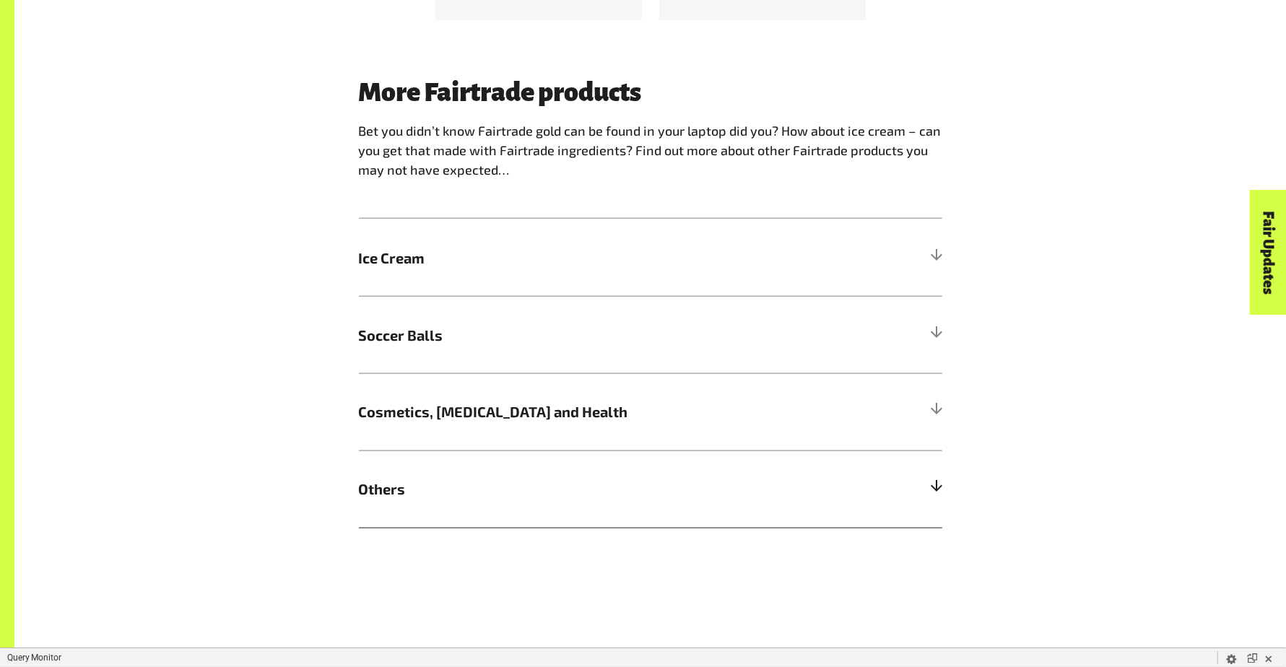
click at [552, 490] on span "Others" at bounding box center [577, 489] width 437 height 22
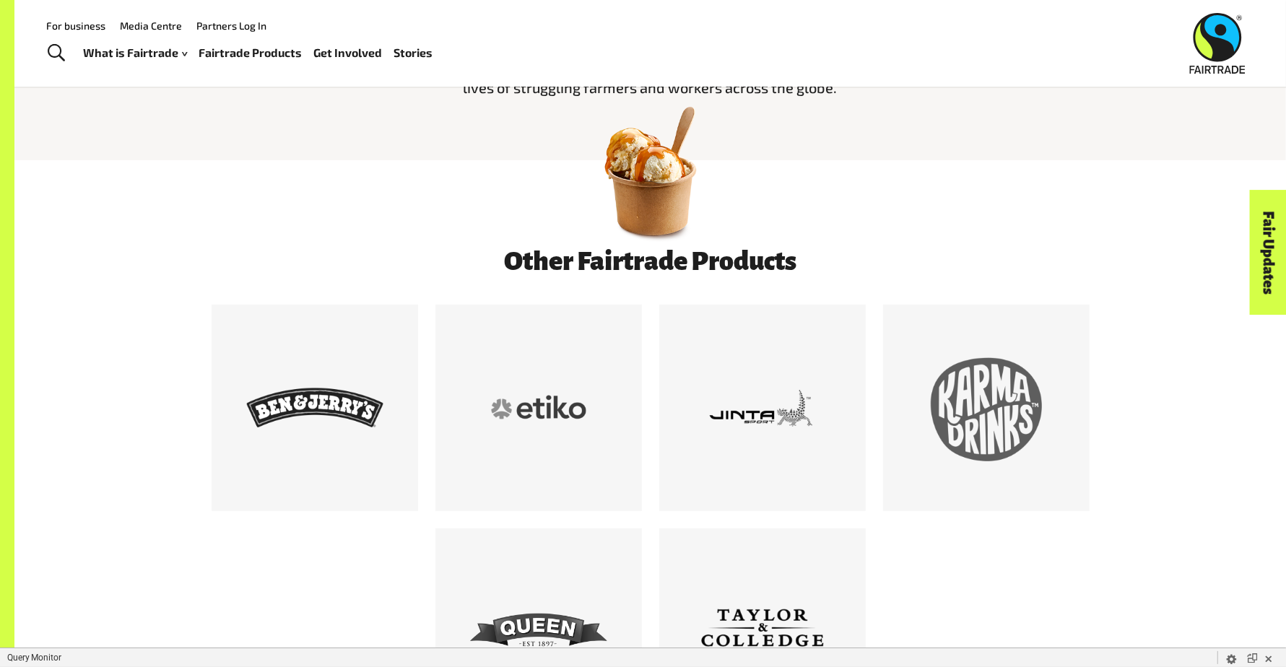
scroll to position [0, 0]
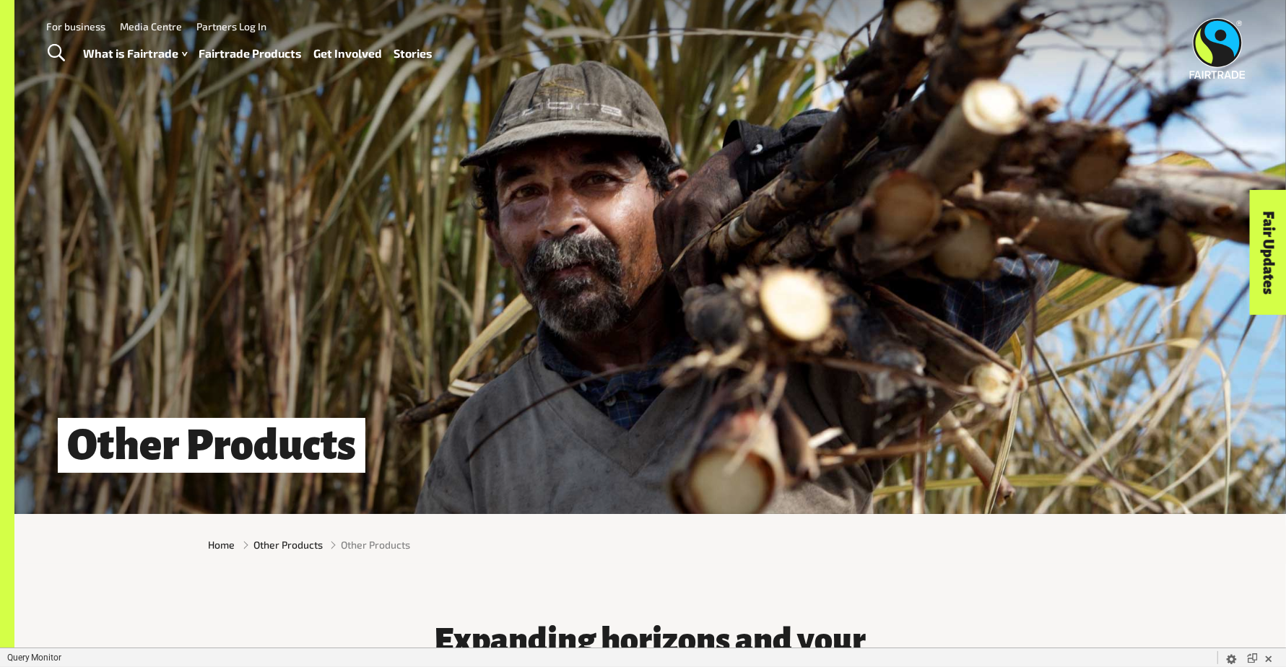
click at [1213, 53] on img at bounding box center [1218, 48] width 56 height 61
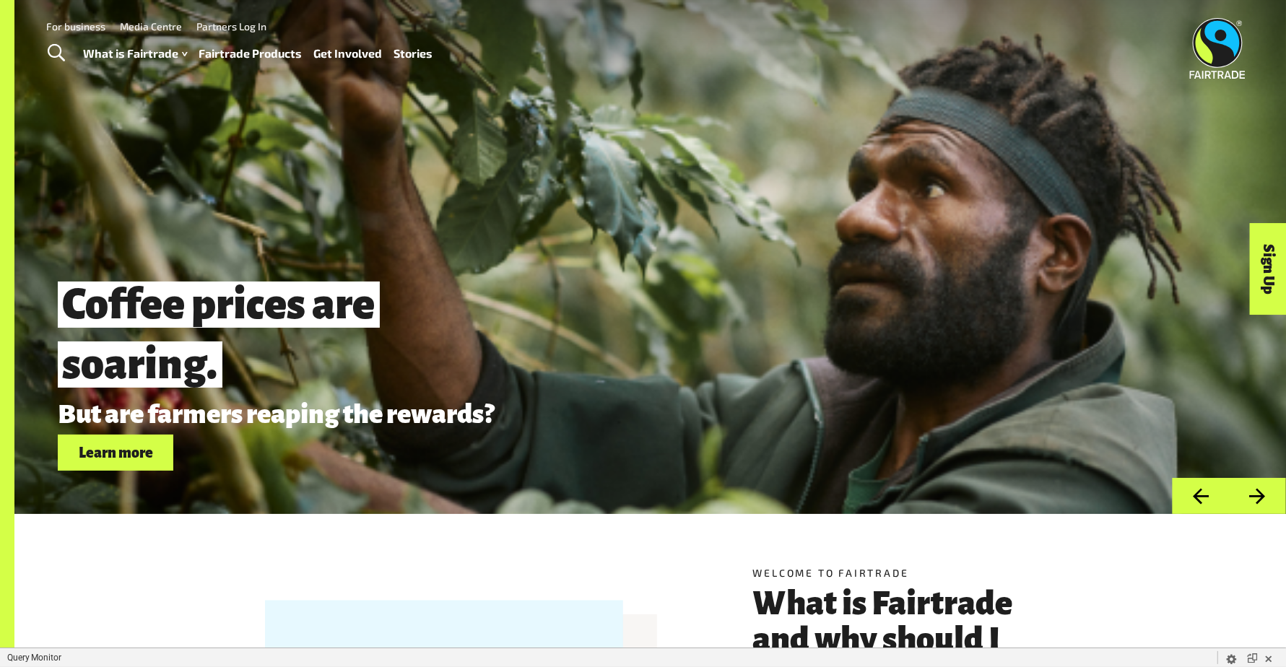
click at [1224, 71] on img at bounding box center [1218, 48] width 56 height 61
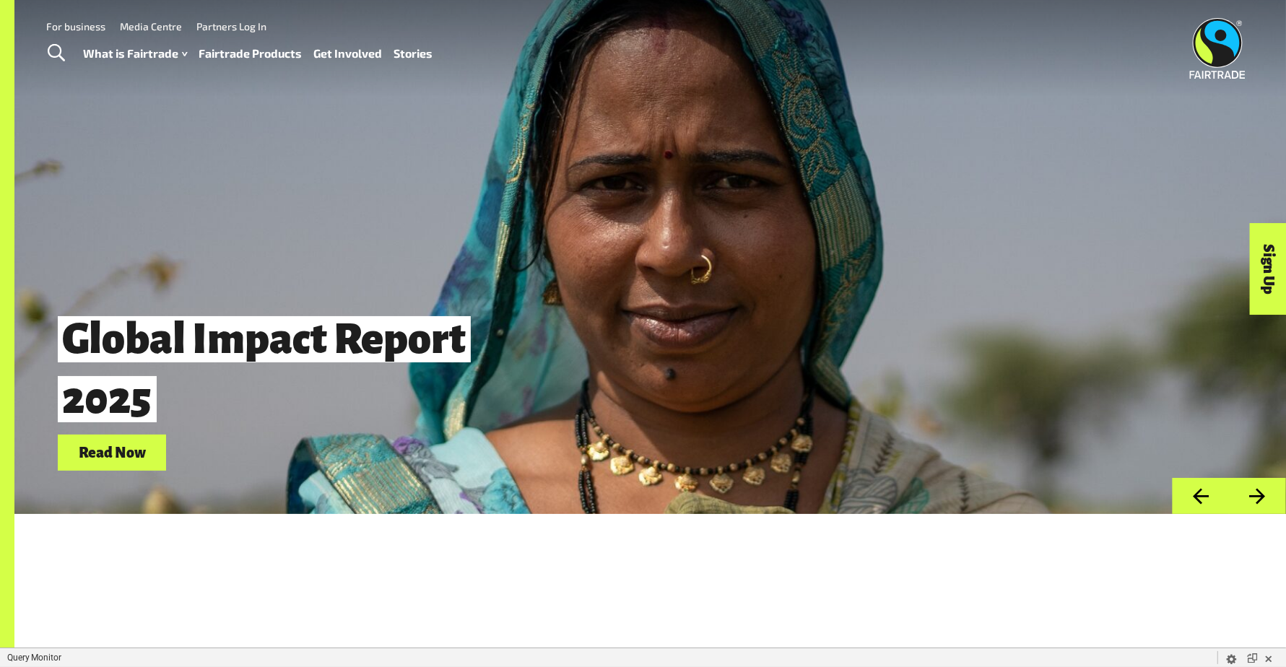
click at [251, 54] on link "Fairtrade Products" at bounding box center [250, 53] width 103 height 21
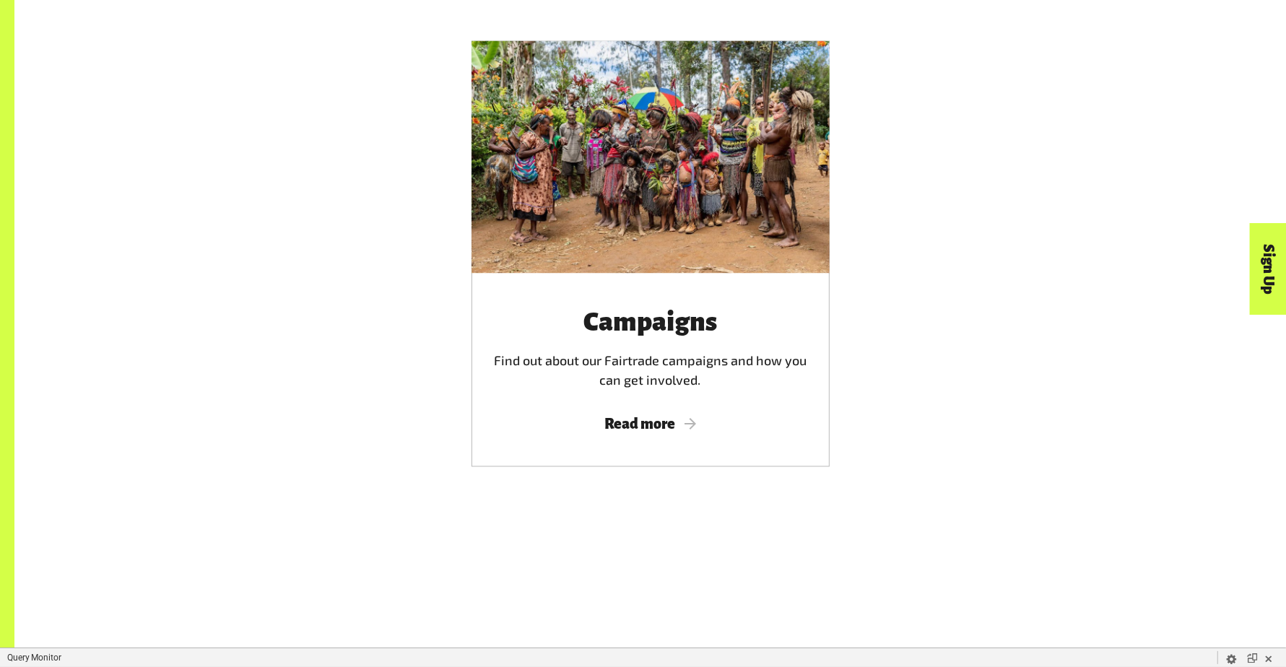
scroll to position [2430, 0]
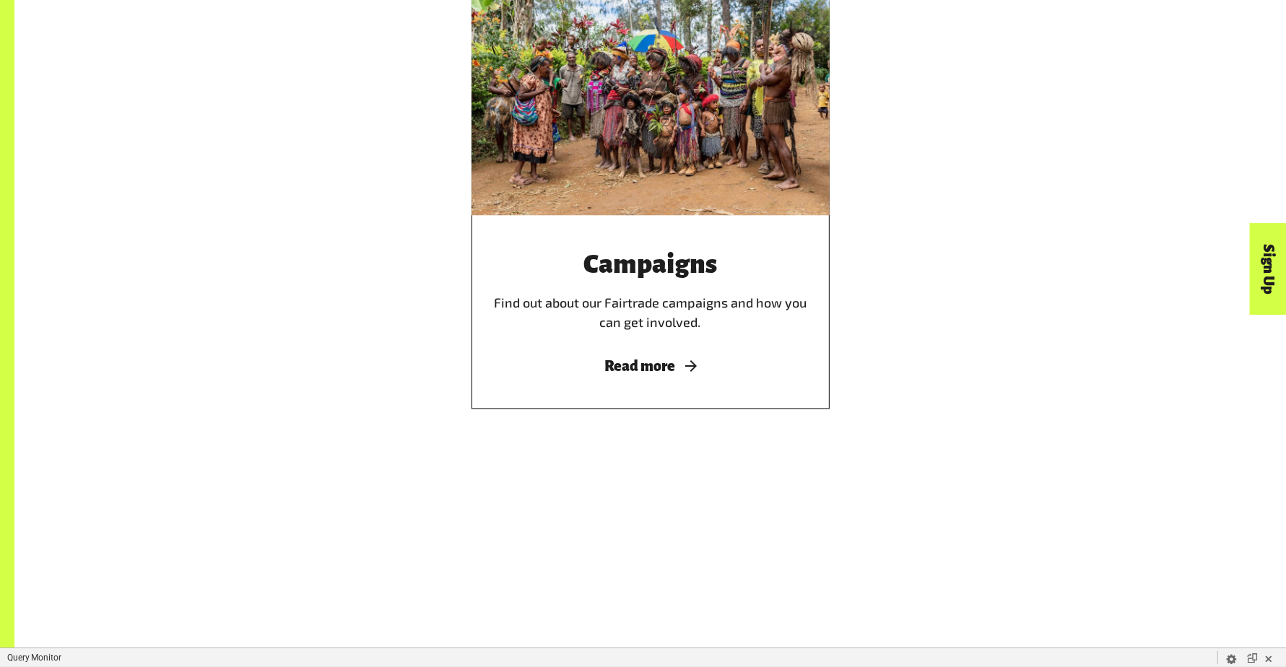
click at [640, 339] on div "Campaigns Find out about our Fairtrade campaigns and how you can get involved. …" at bounding box center [650, 312] width 358 height 193
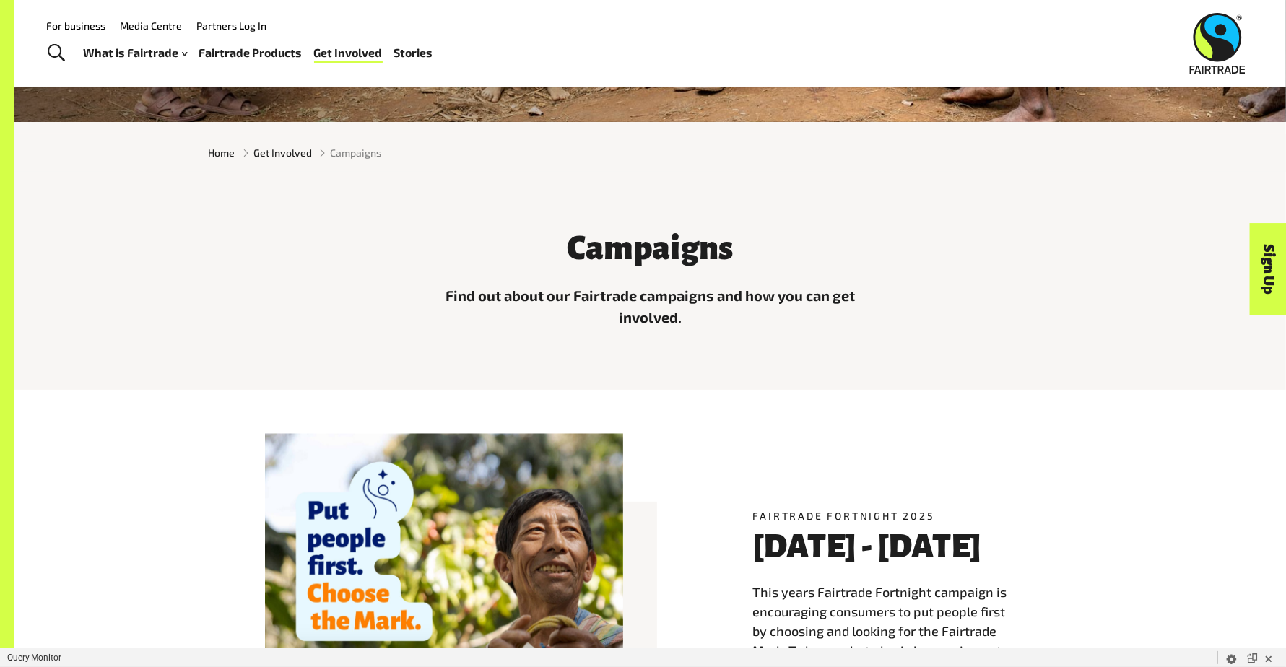
scroll to position [162, 0]
